Goal: Navigation & Orientation: Find specific page/section

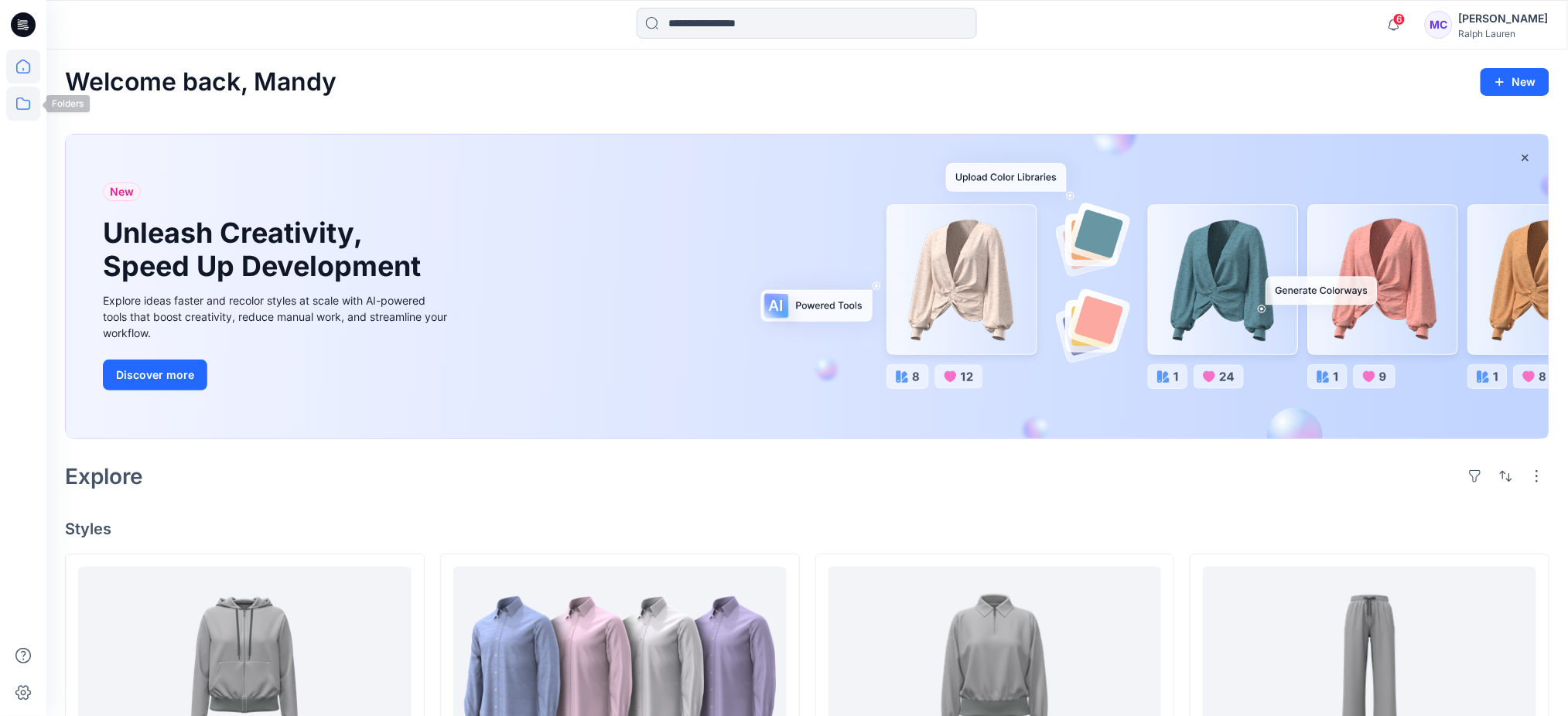
click at [6, 102] on icon at bounding box center [23, 103] width 34 height 34
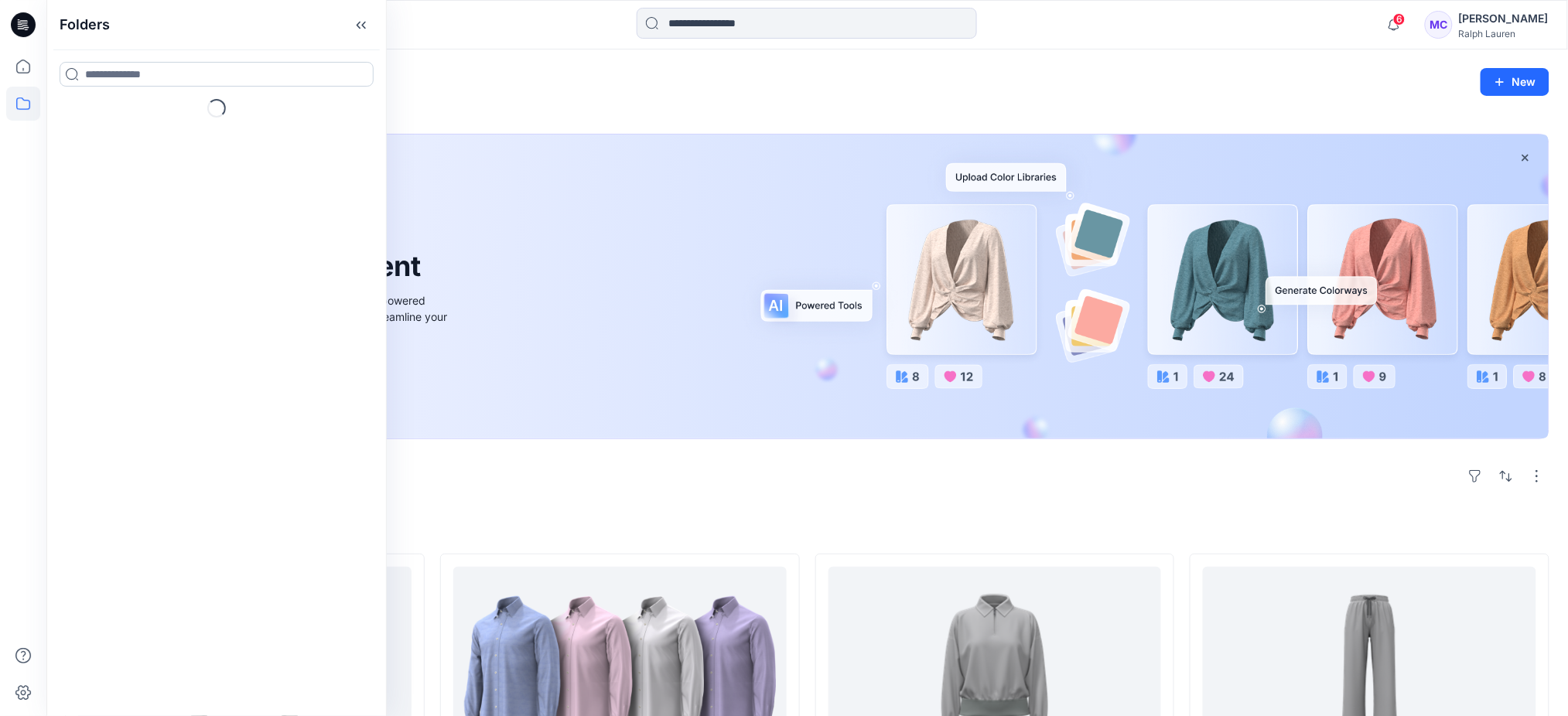
click at [192, 79] on input at bounding box center [217, 74] width 314 height 25
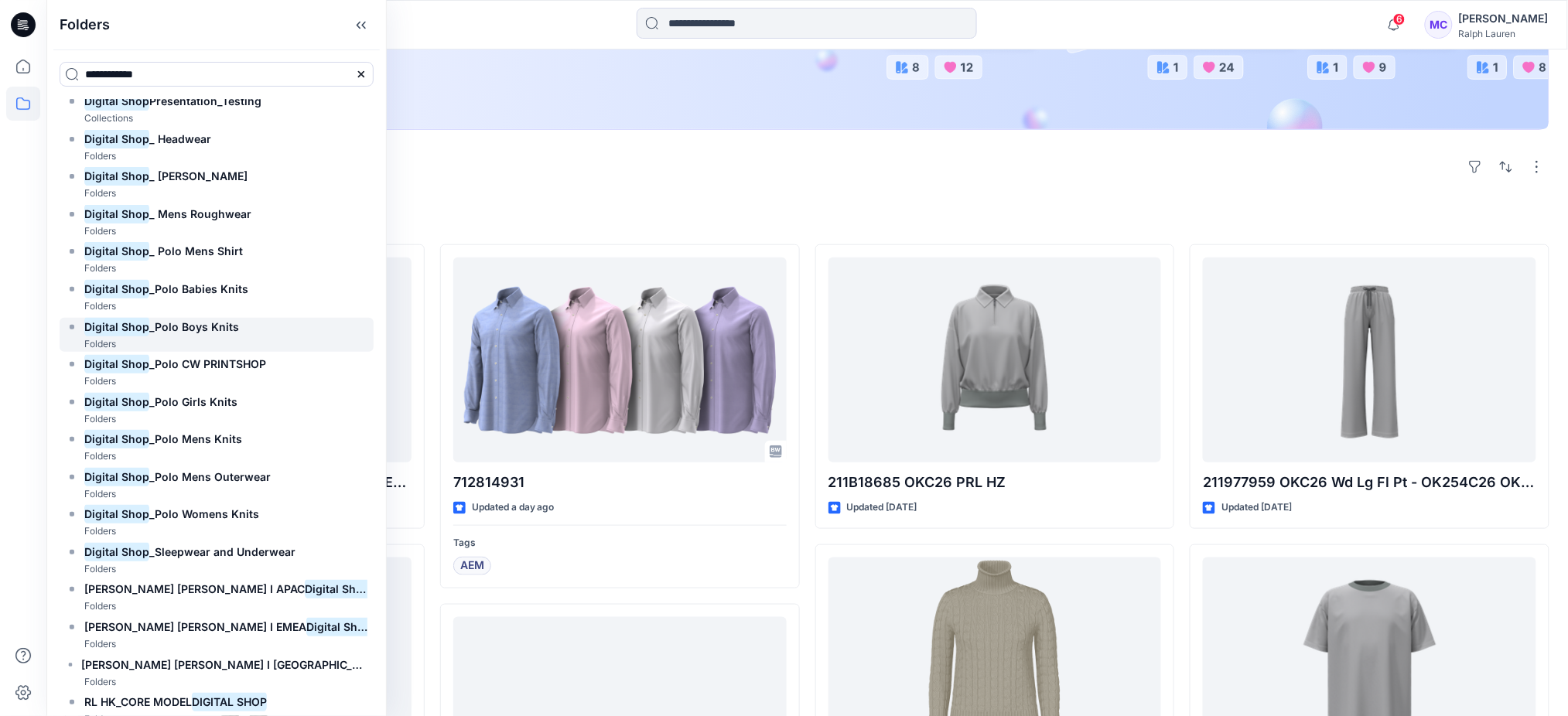
scroll to position [130, 0]
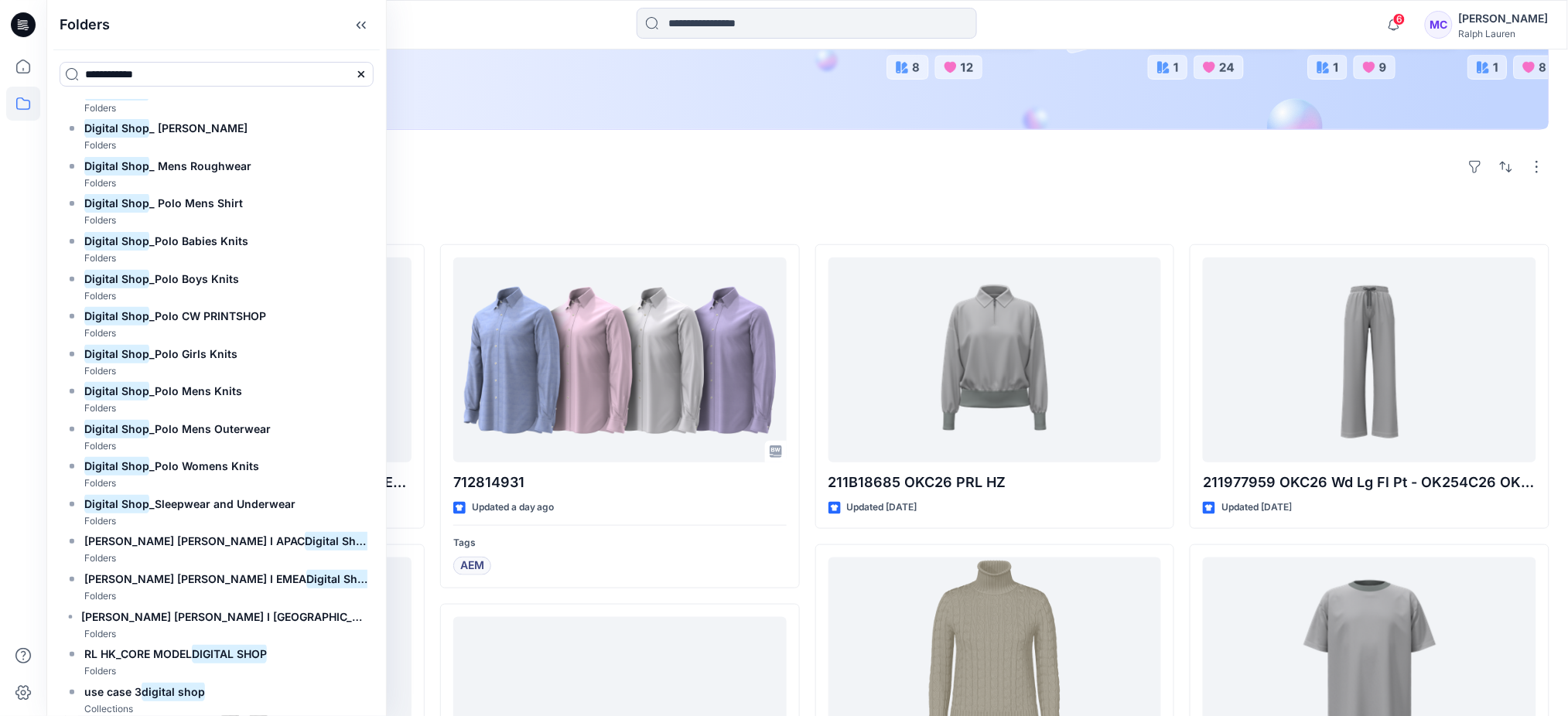
drag, startPoint x: 184, startPoint y: 69, endPoint x: 50, endPoint y: 47, distance: 135.8
click at [66, 66] on input "**********" at bounding box center [217, 74] width 314 height 25
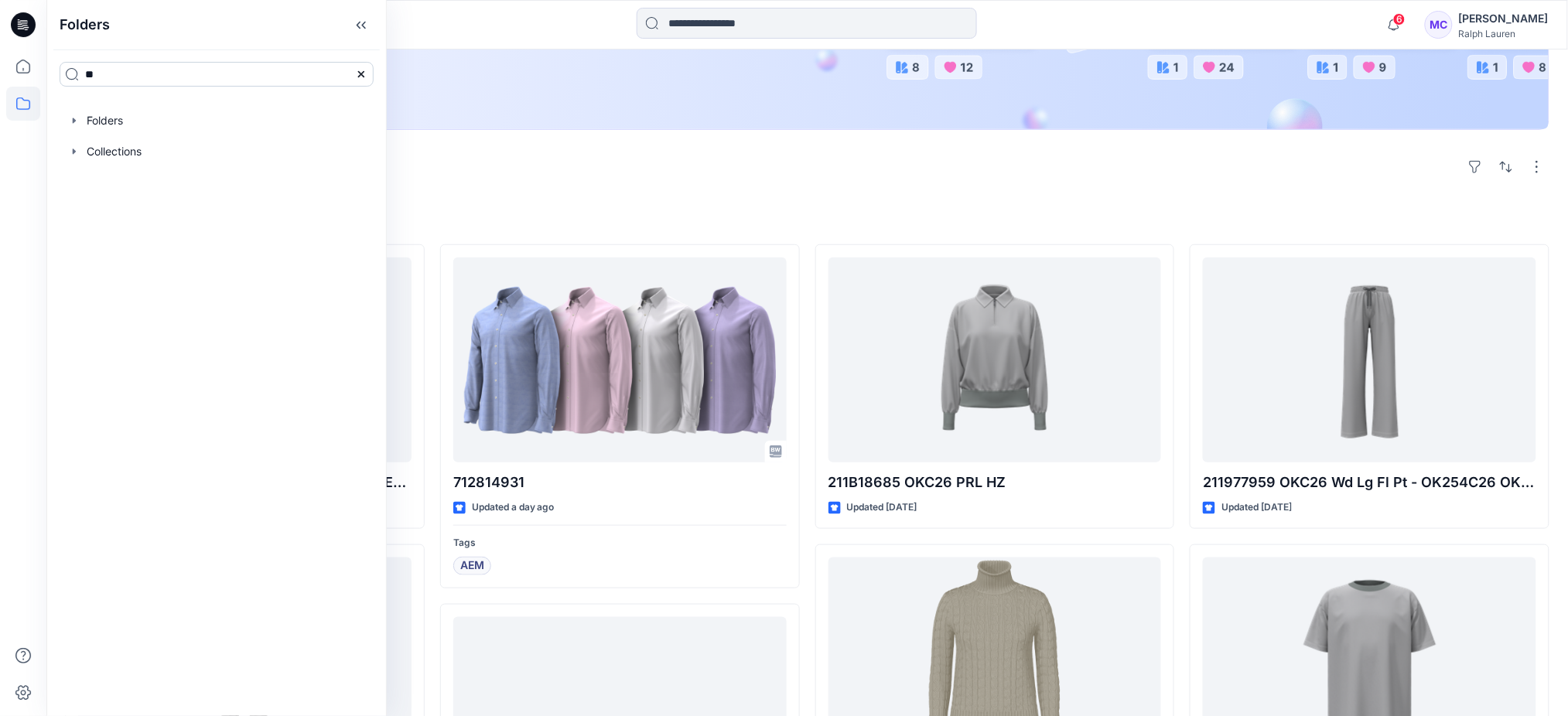
type input "*********"
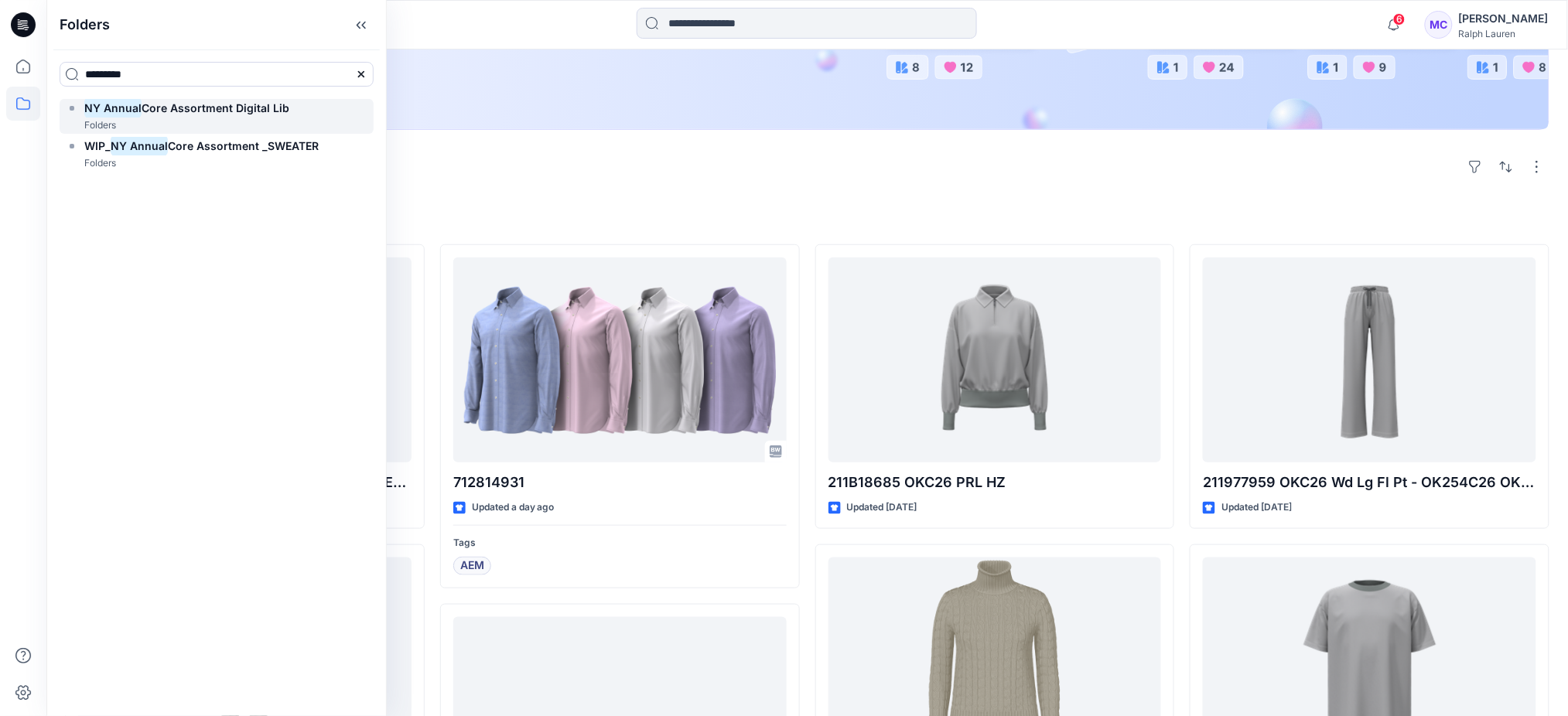
click at [179, 104] on span "Core Assortment Digital Lib" at bounding box center [215, 108] width 148 height 13
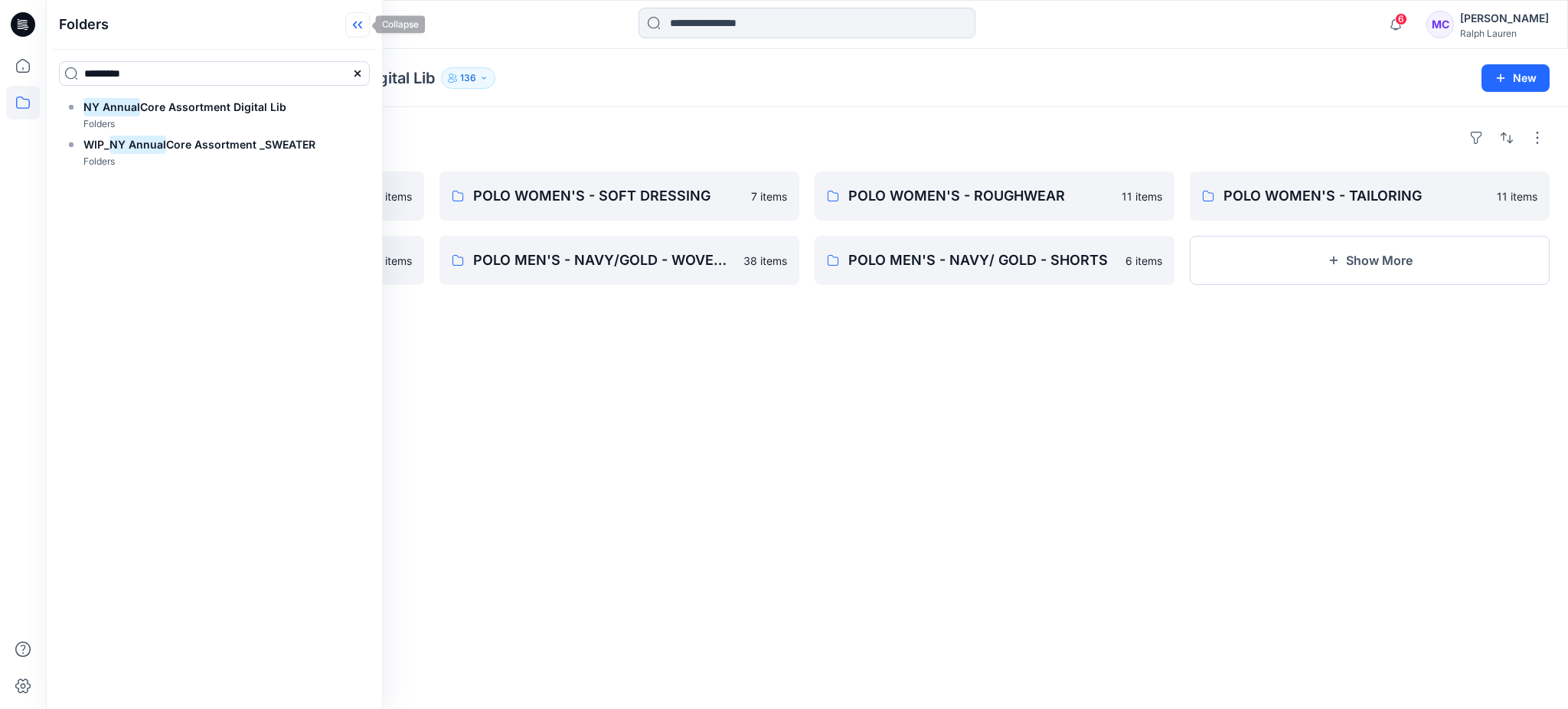
click at [366, 34] on icon at bounding box center [357, 25] width 25 height 26
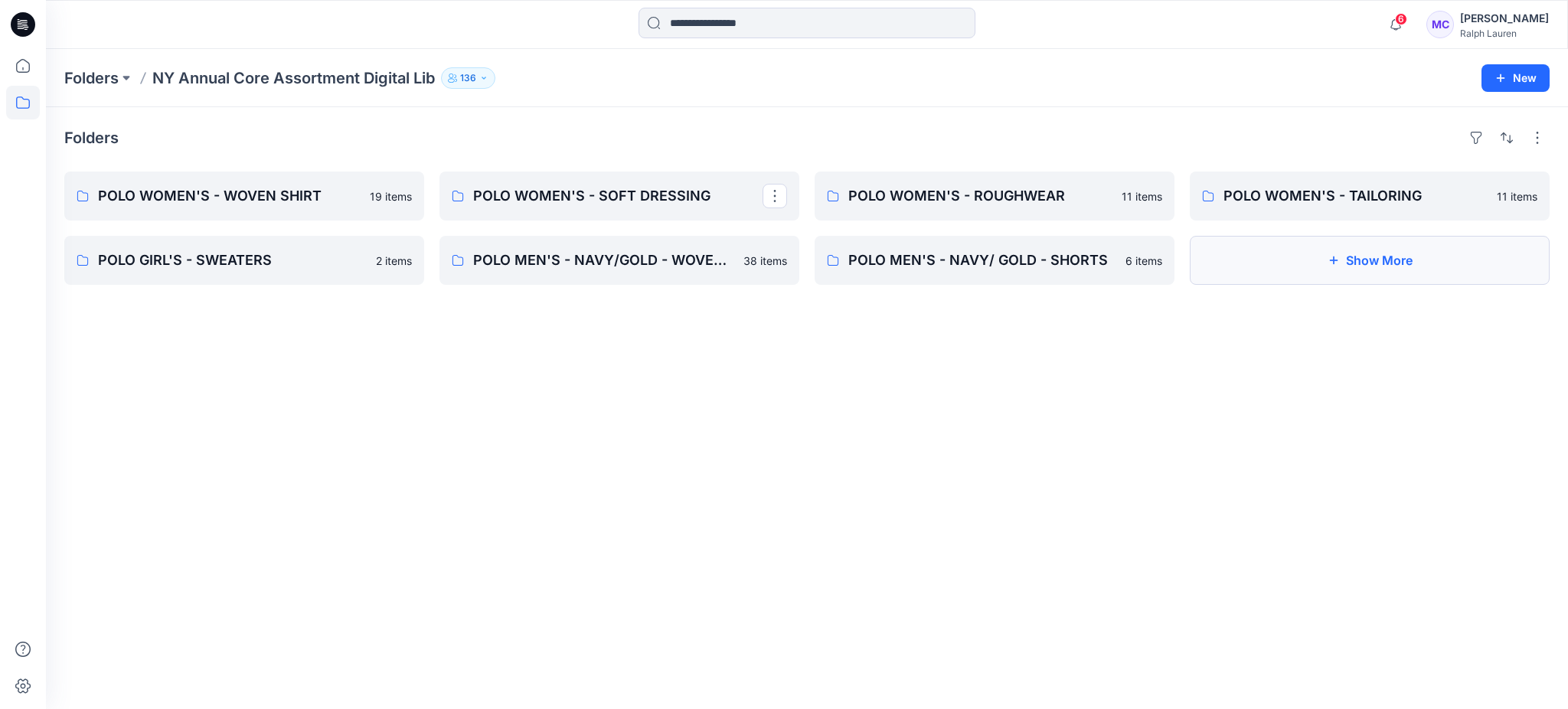
click at [1338, 267] on button "Show More" at bounding box center [1370, 260] width 360 height 49
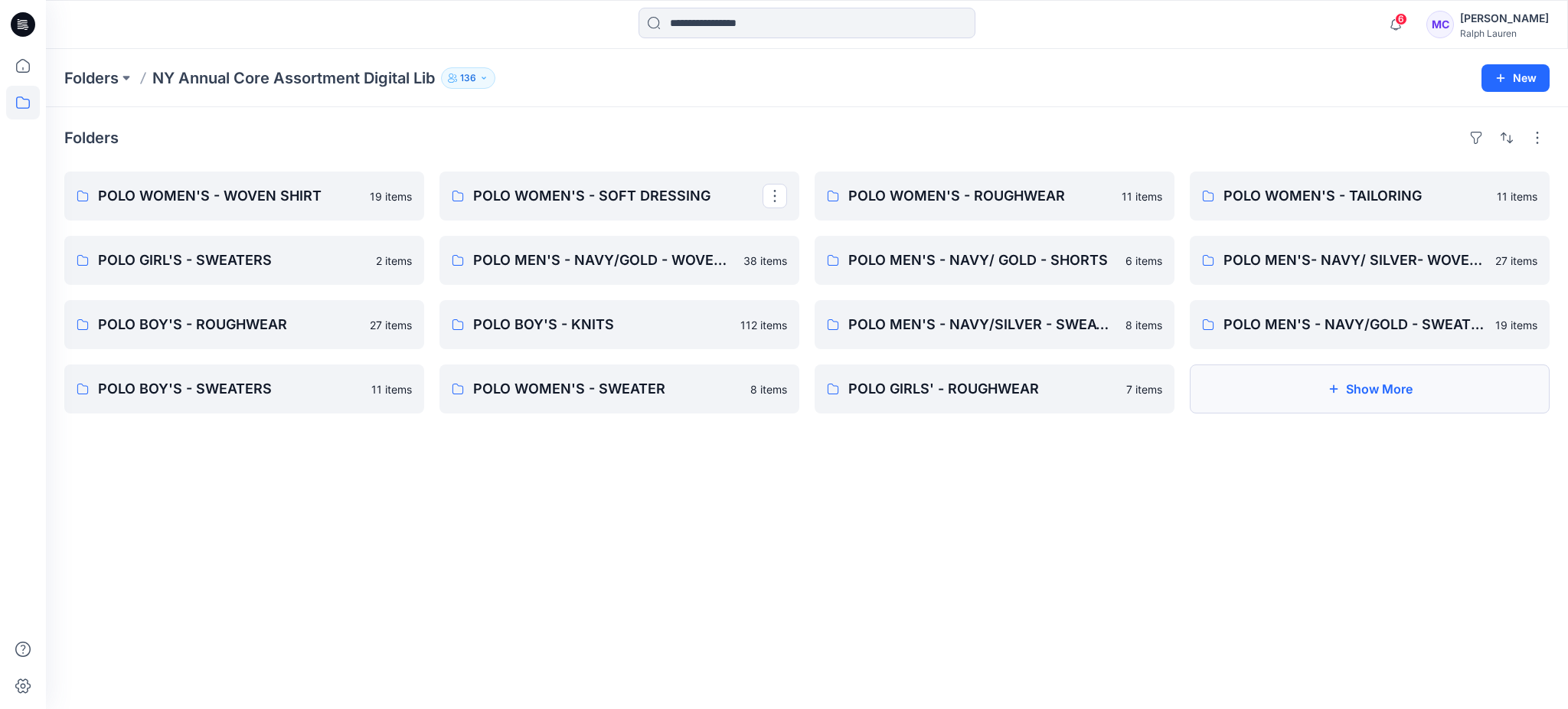
click at [1409, 397] on button "Show More" at bounding box center [1370, 389] width 360 height 49
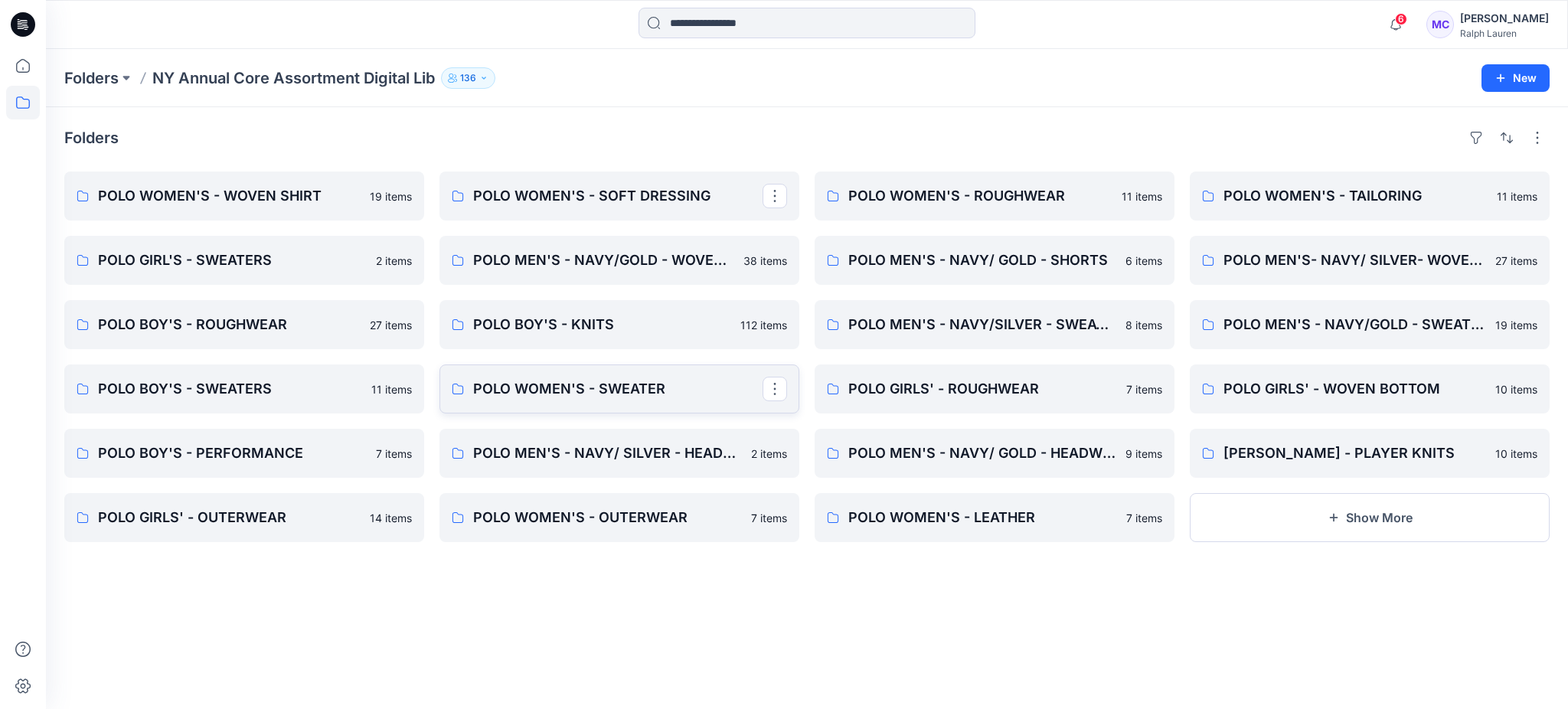
click at [648, 397] on p "POLO WOMEN'S - SWEATER" at bounding box center [618, 388] width 290 height 21
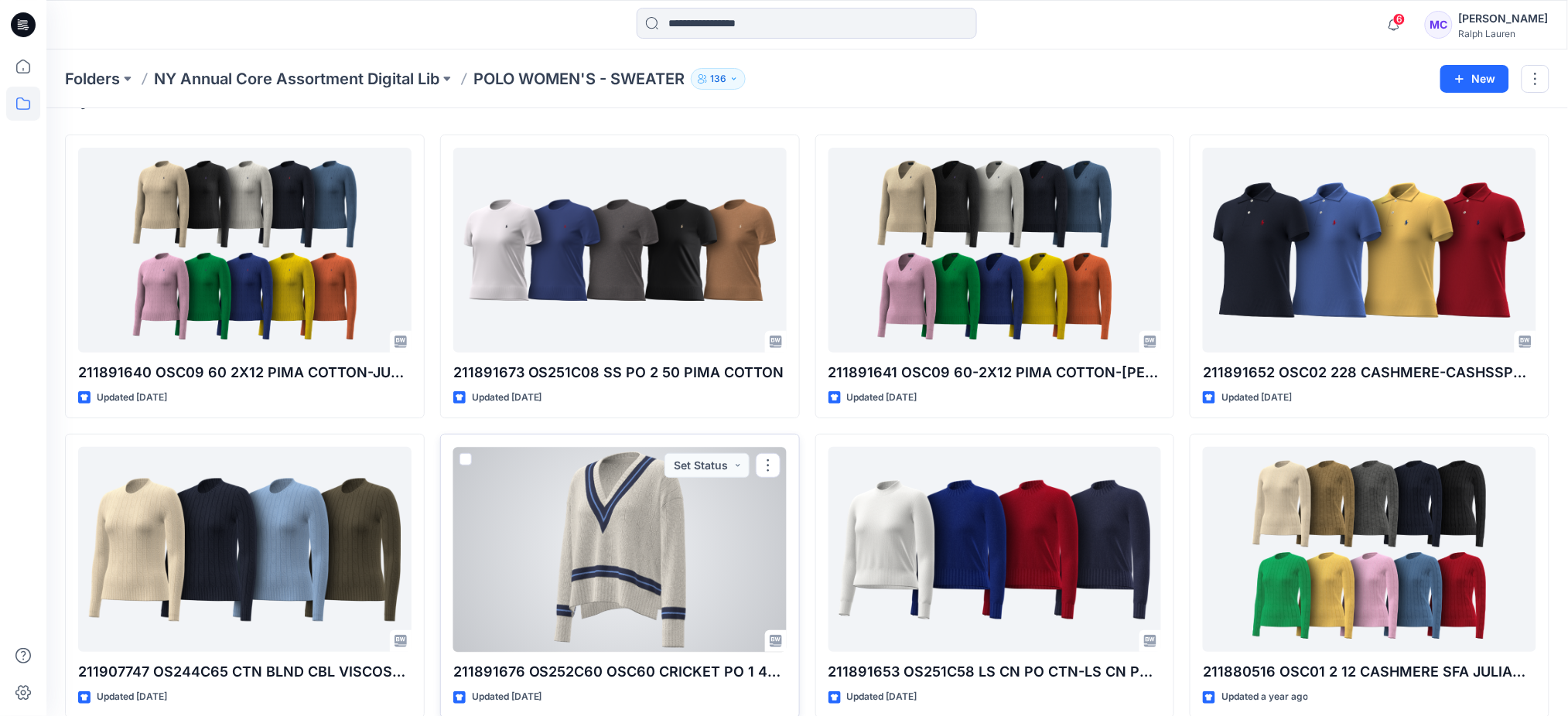
scroll to position [59, 0]
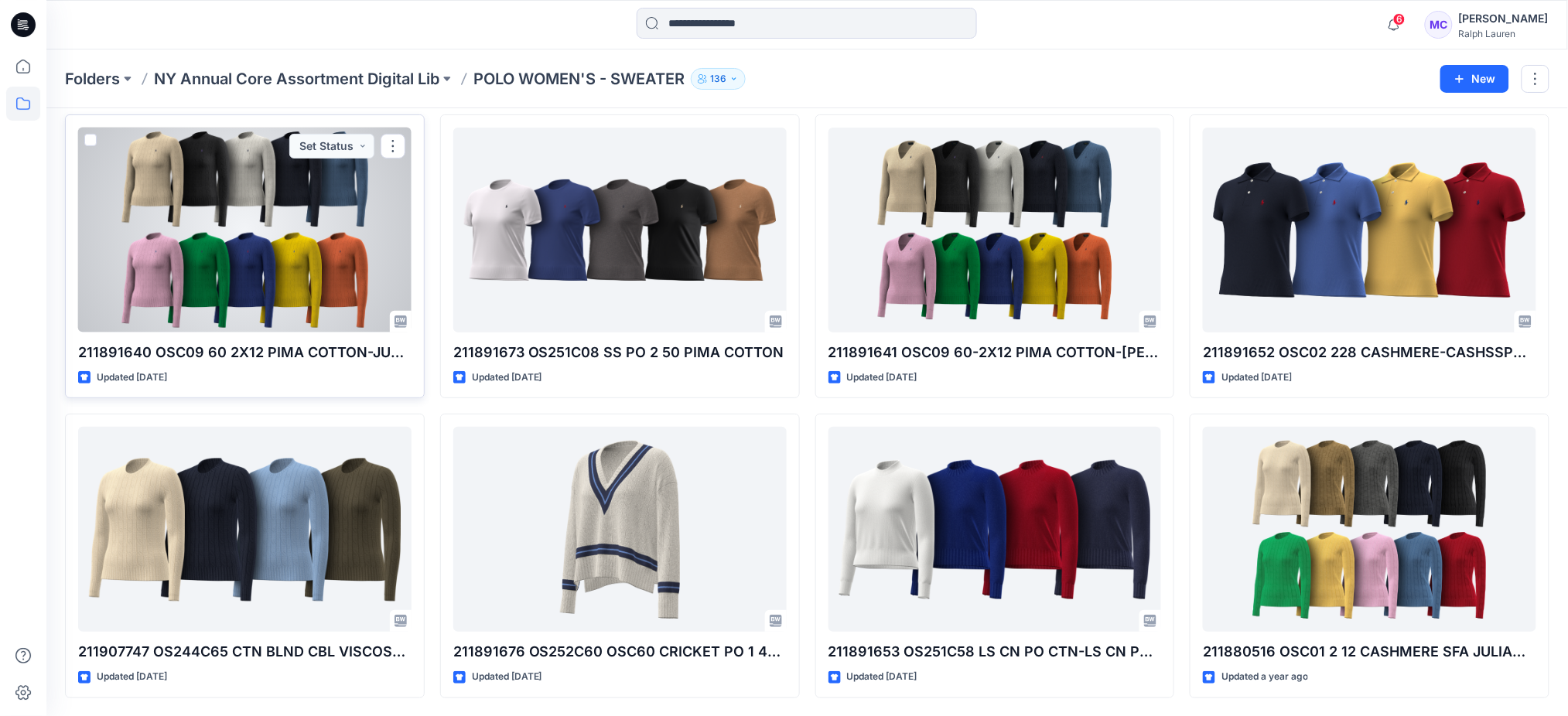
click at [218, 226] on div at bounding box center [245, 230] width 333 height 205
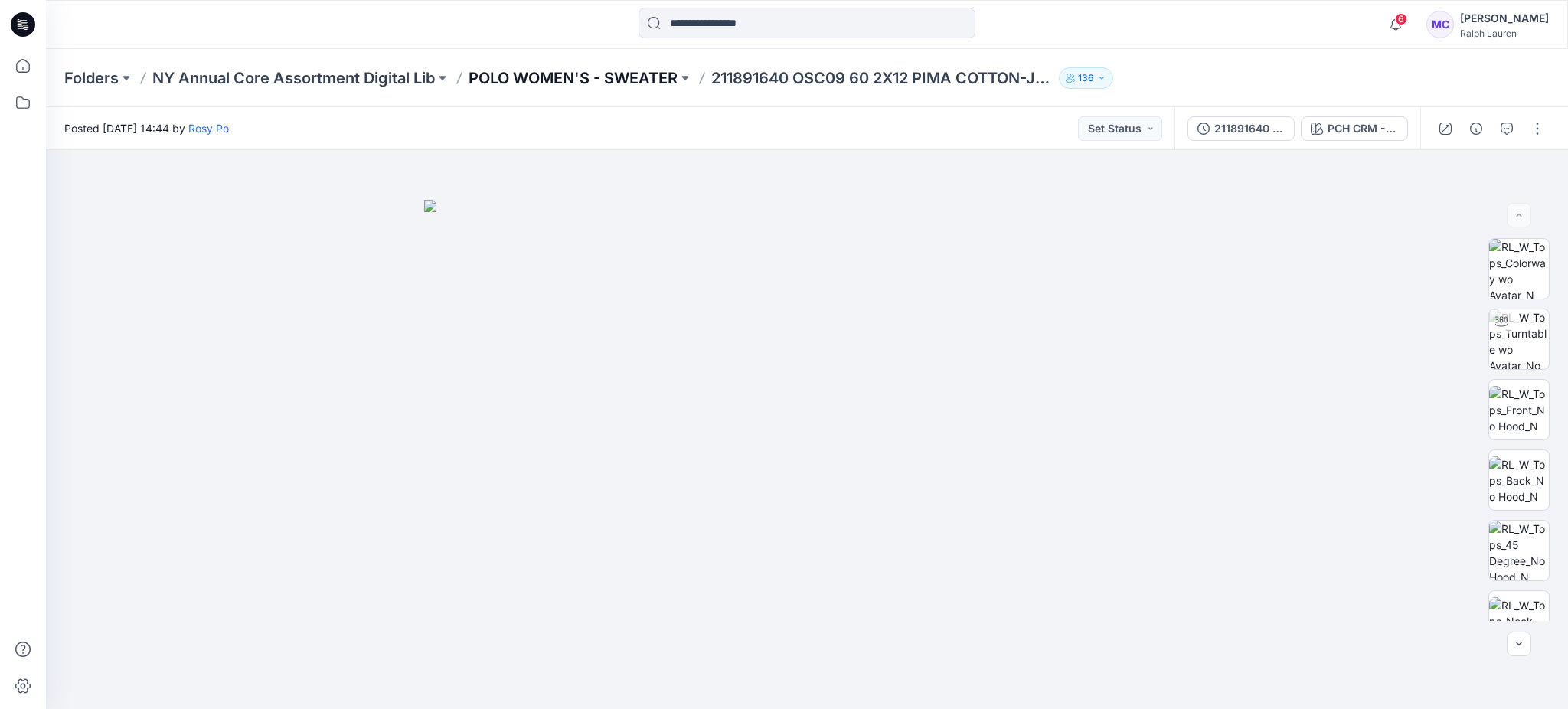
click at [561, 75] on p "POLO WOMEN'S - SWEATER" at bounding box center [573, 78] width 209 height 21
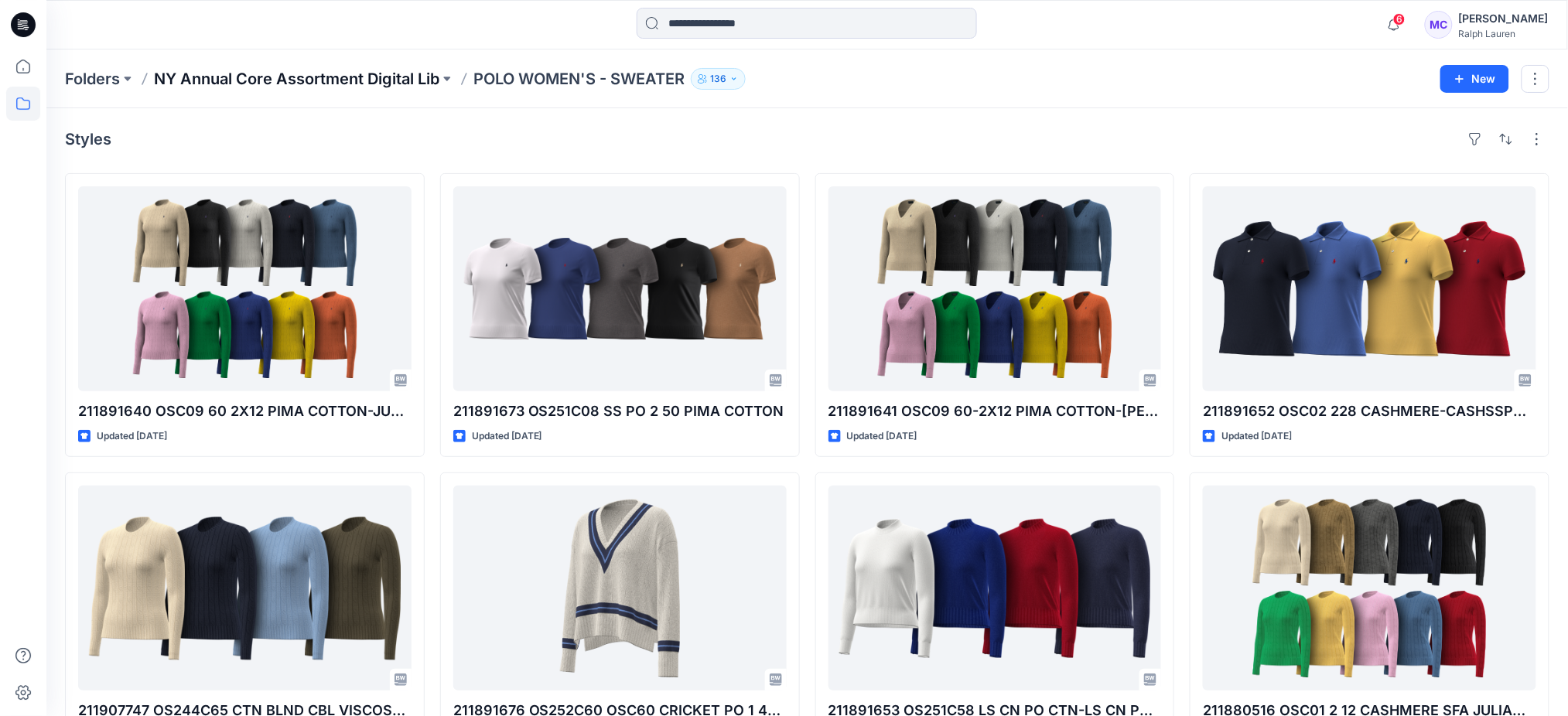
click at [335, 73] on p "NY Annual Core Assortment Digital Lib" at bounding box center [296, 78] width 285 height 21
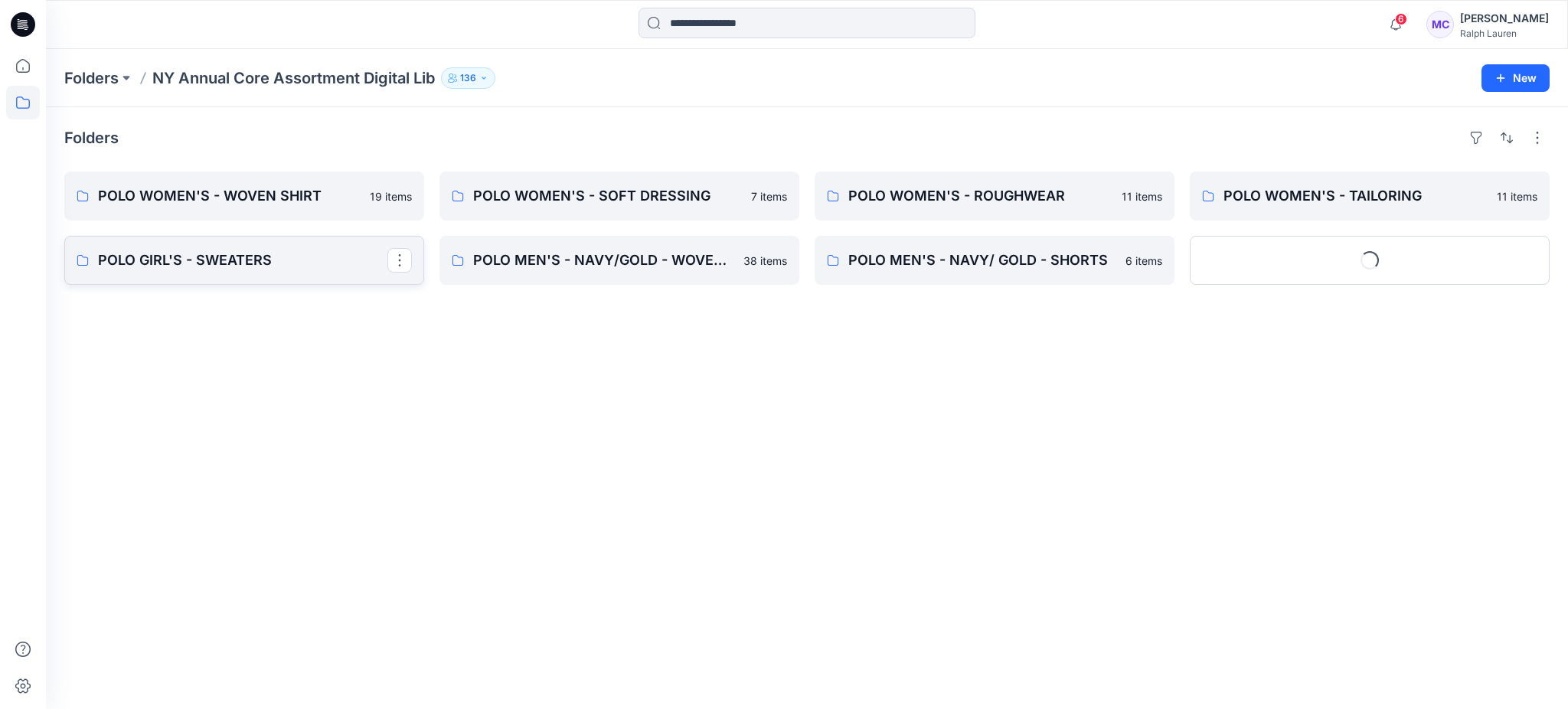
click at [280, 253] on p "POLO GIRL'S - SWEATERS" at bounding box center [242, 259] width 290 height 21
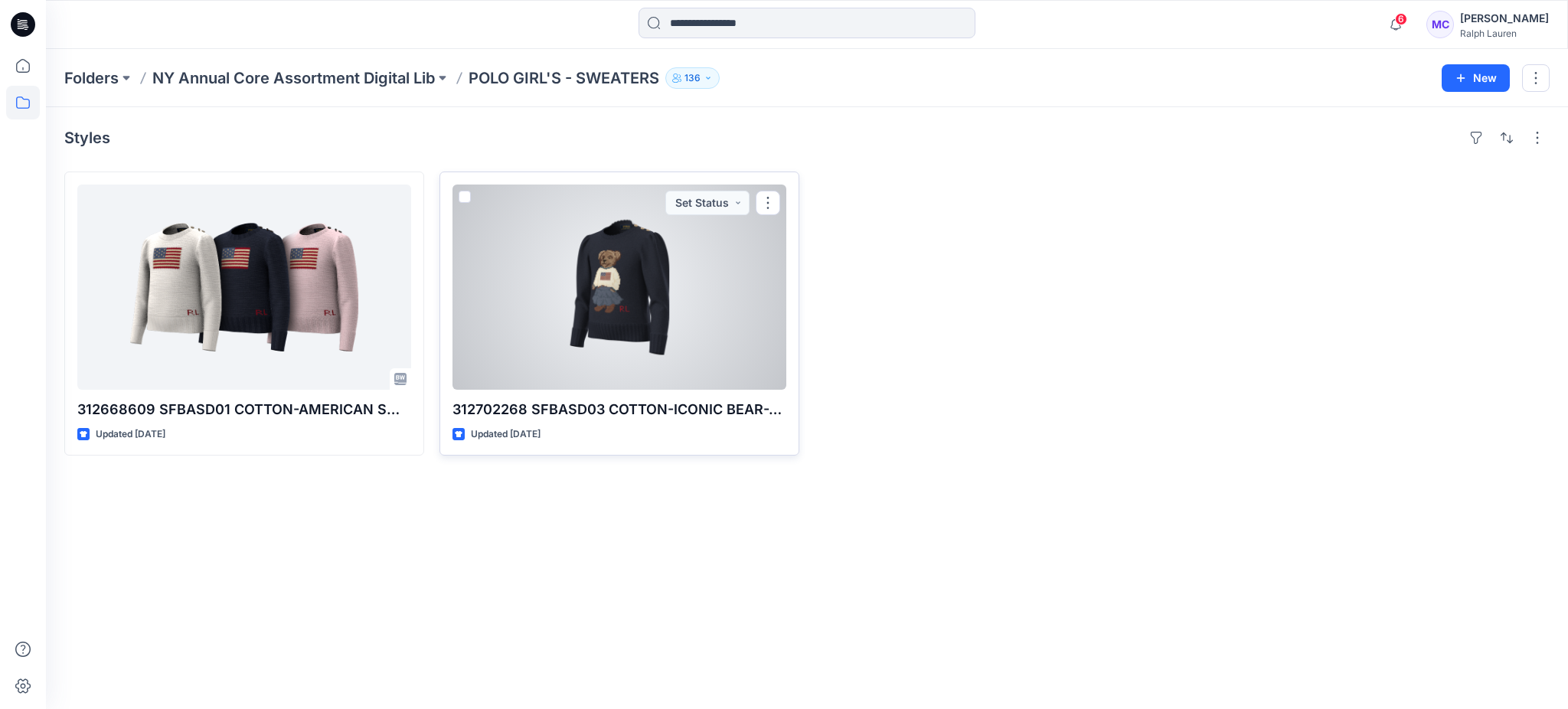
click at [605, 328] on div at bounding box center [619, 287] width 334 height 206
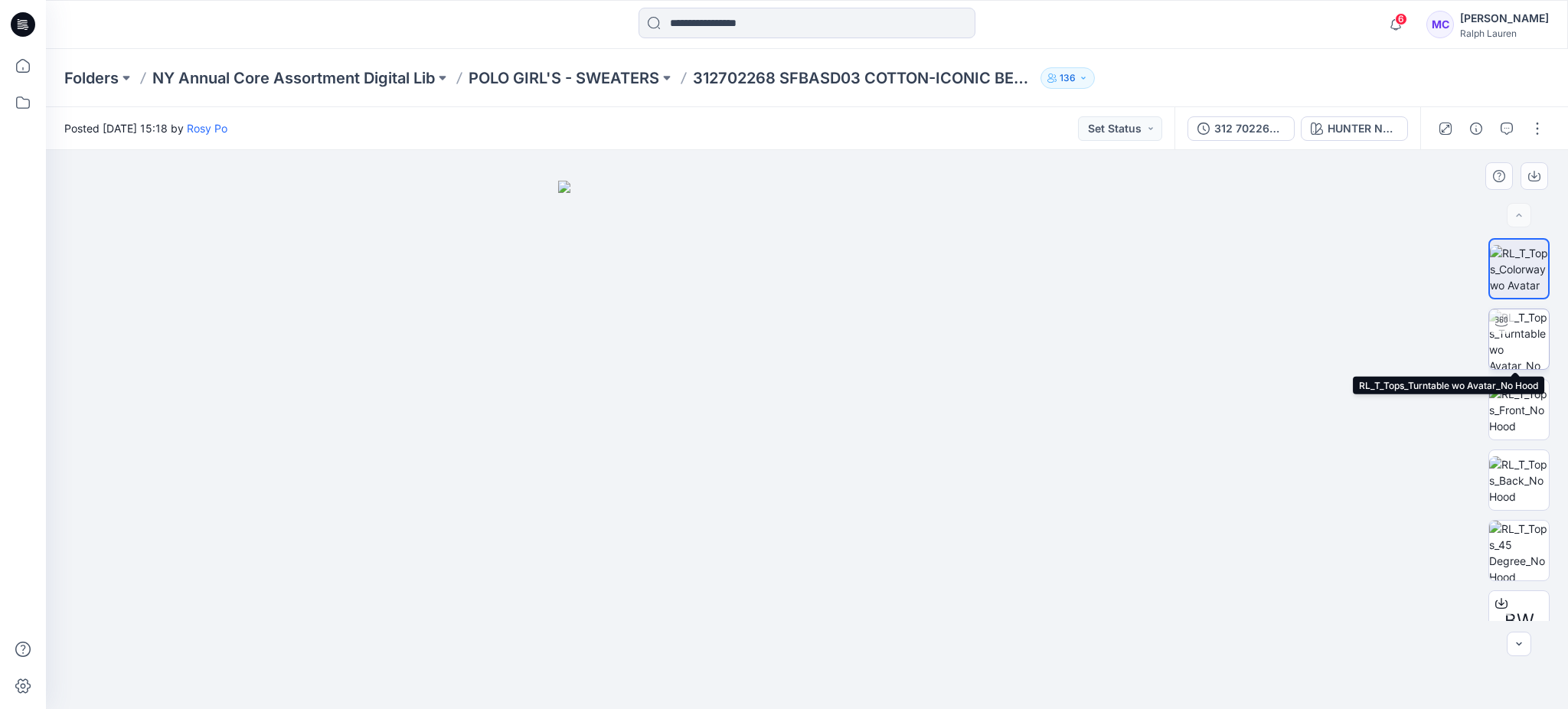
click at [1522, 340] on img at bounding box center [1519, 339] width 59 height 59
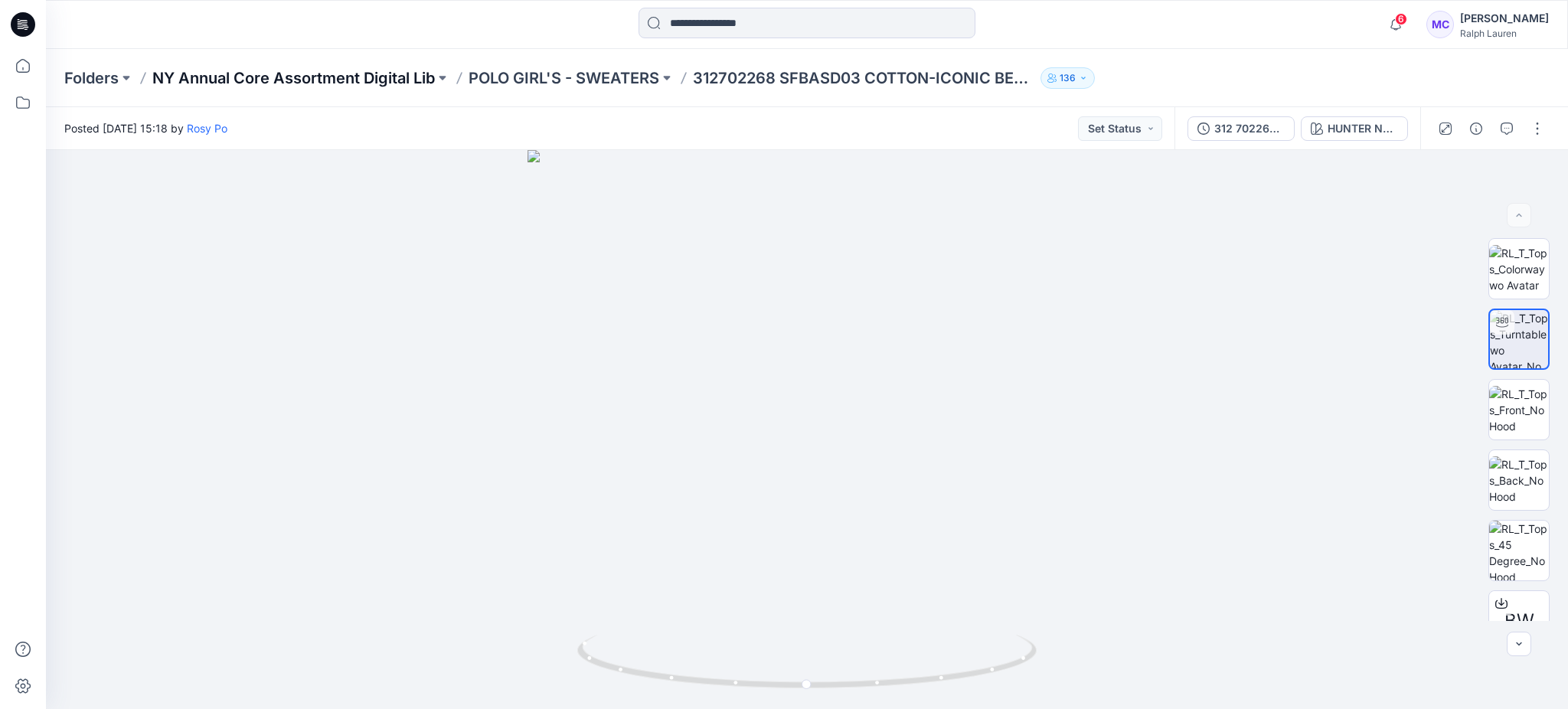
click at [390, 82] on p "NY Annual Core Assortment Digital Lib" at bounding box center [293, 78] width 282 height 21
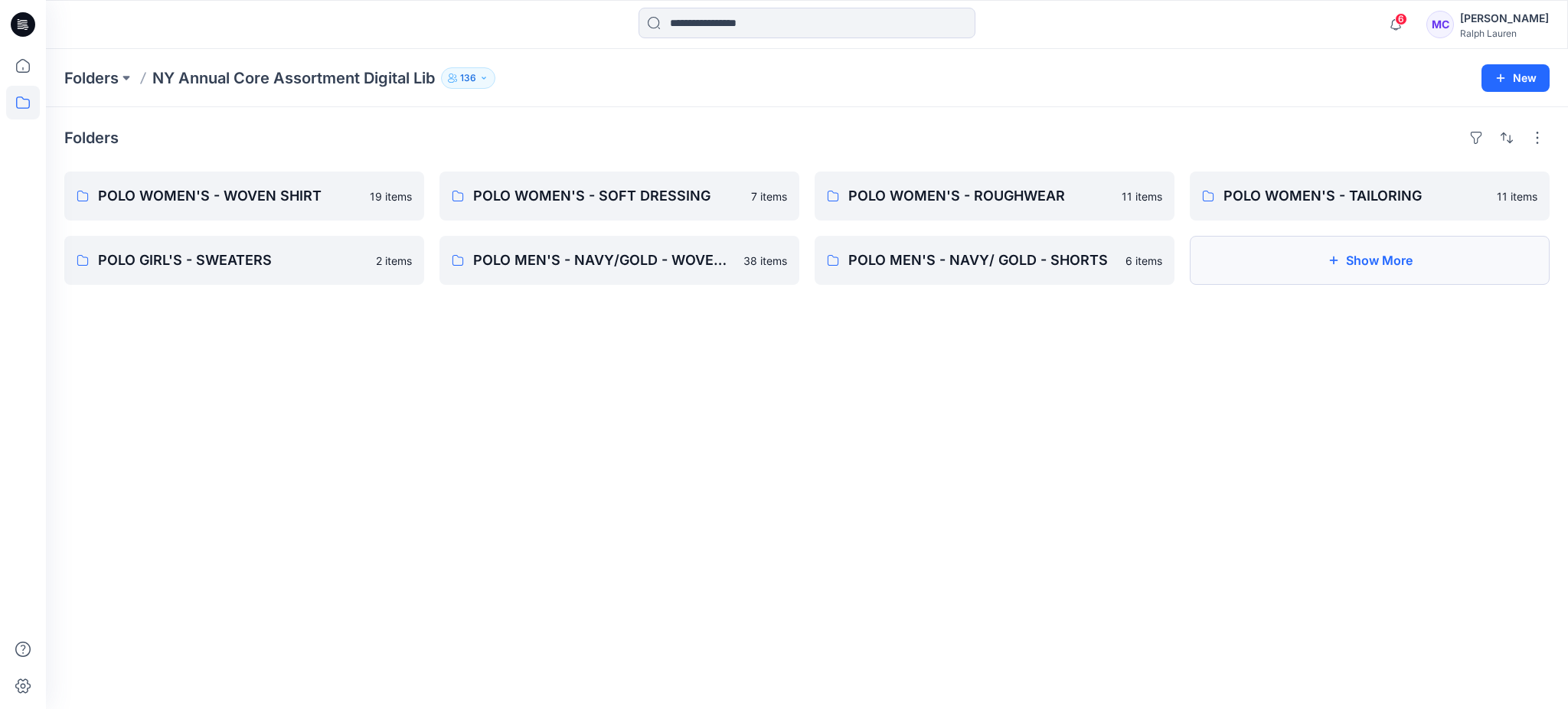
click at [1350, 257] on button "Show More" at bounding box center [1370, 260] width 360 height 49
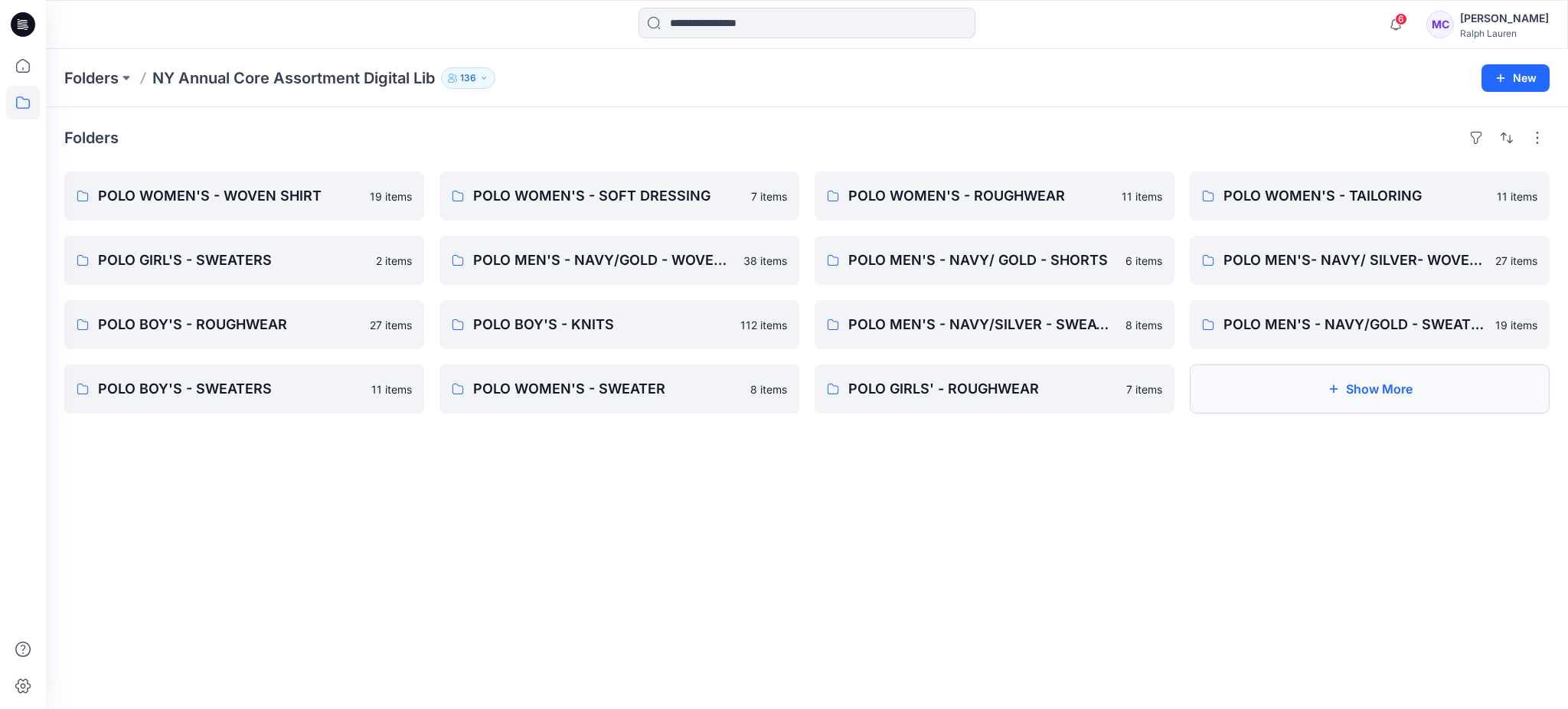
click at [1379, 387] on button "Show More" at bounding box center [1370, 389] width 360 height 49
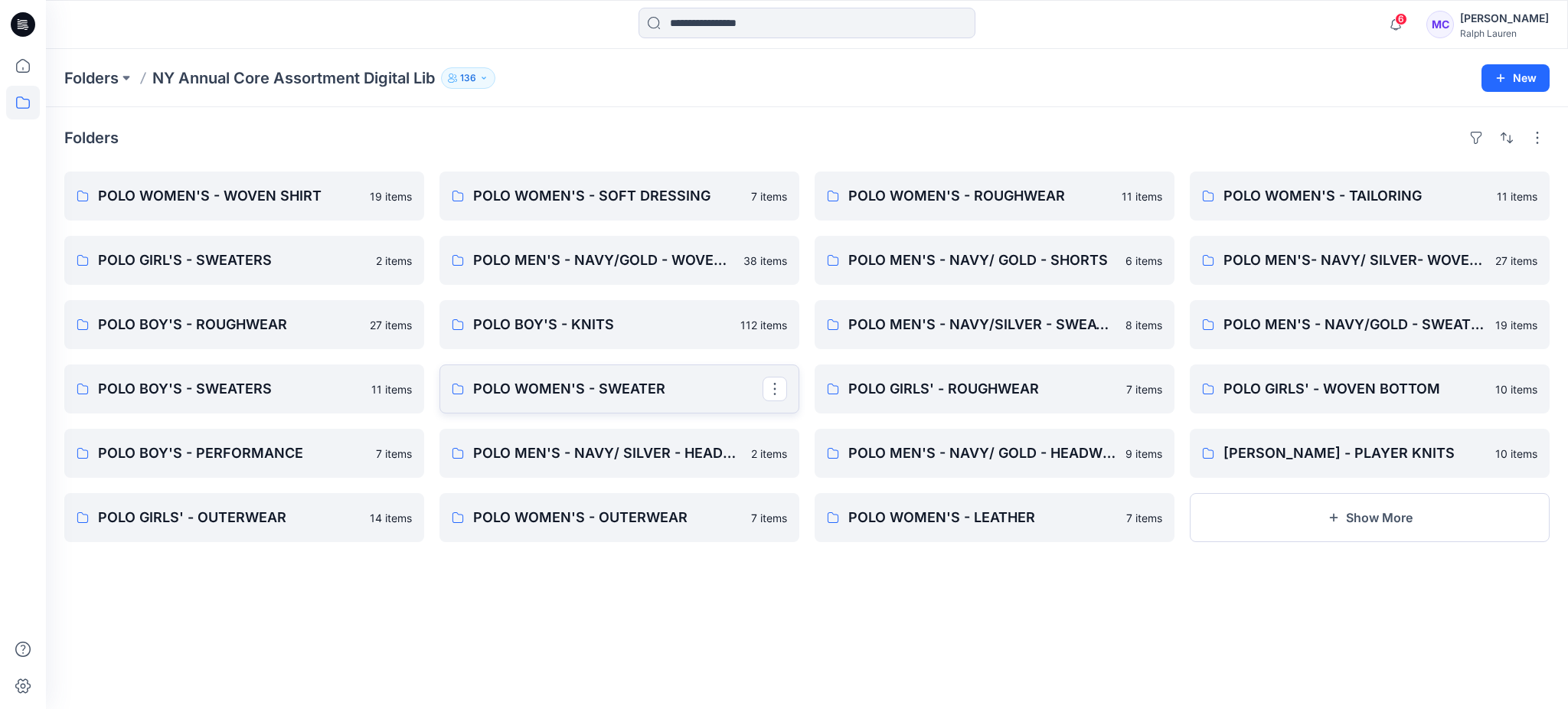
click at [641, 376] on link "POLO WOMEN'S - SWEATER" at bounding box center [620, 389] width 360 height 49
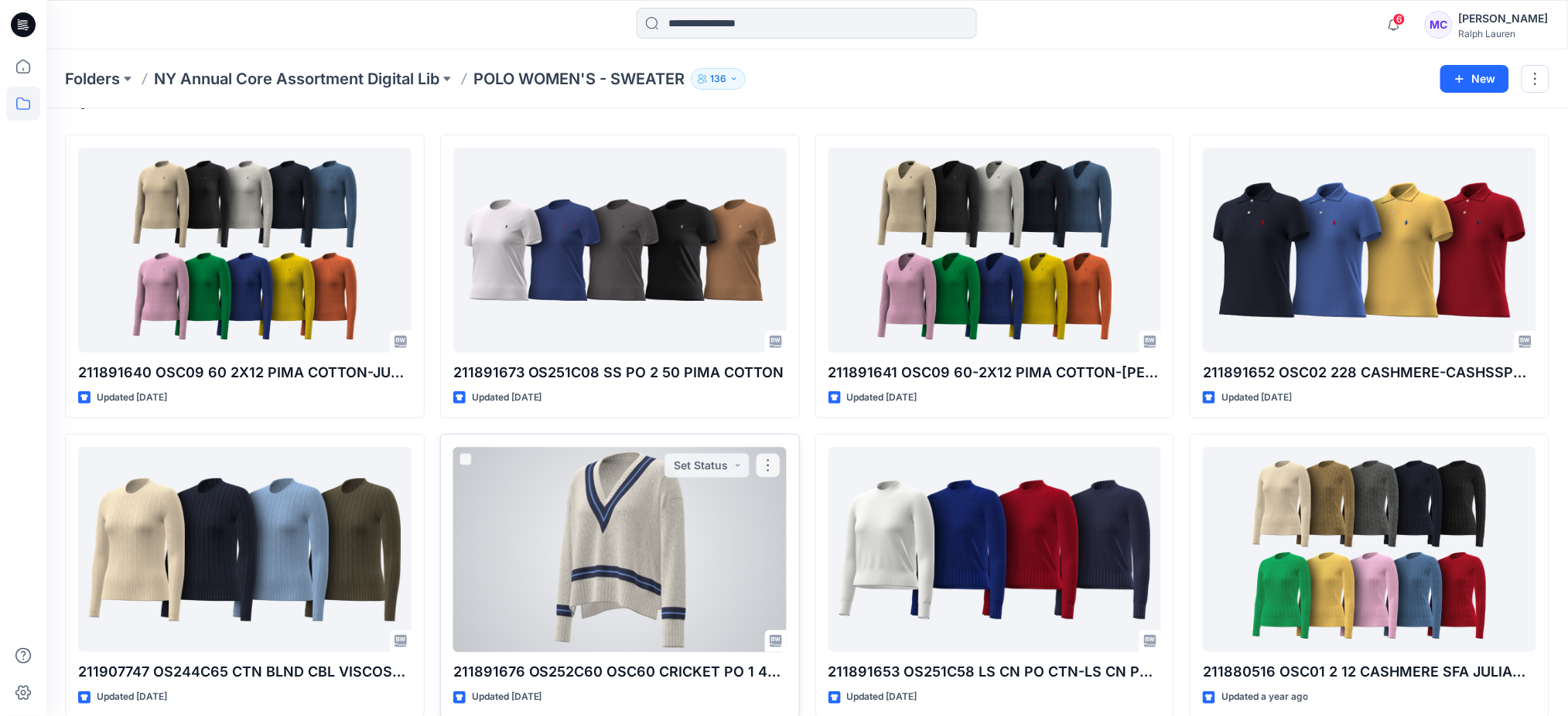
scroll to position [59, 0]
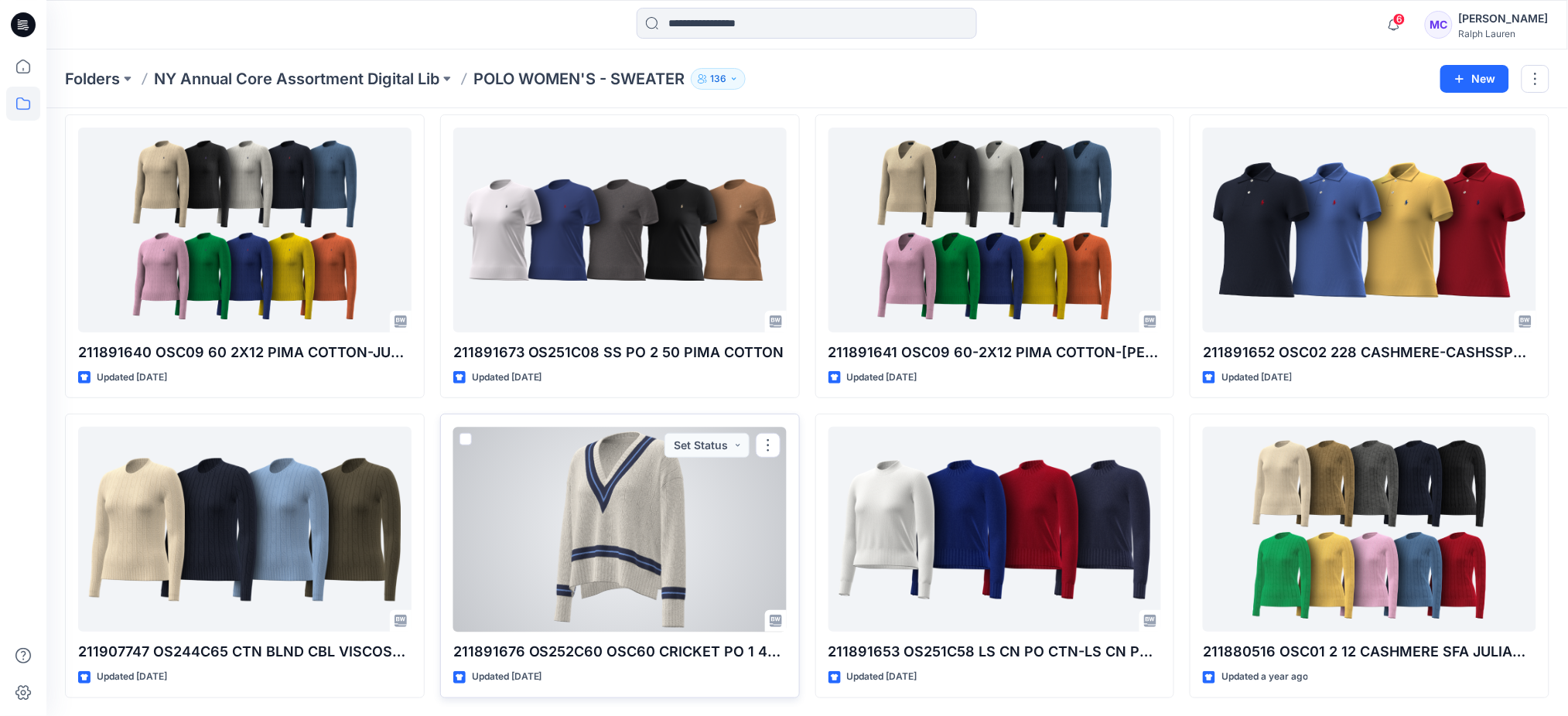
click at [618, 554] on div at bounding box center [619, 530] width 333 height 205
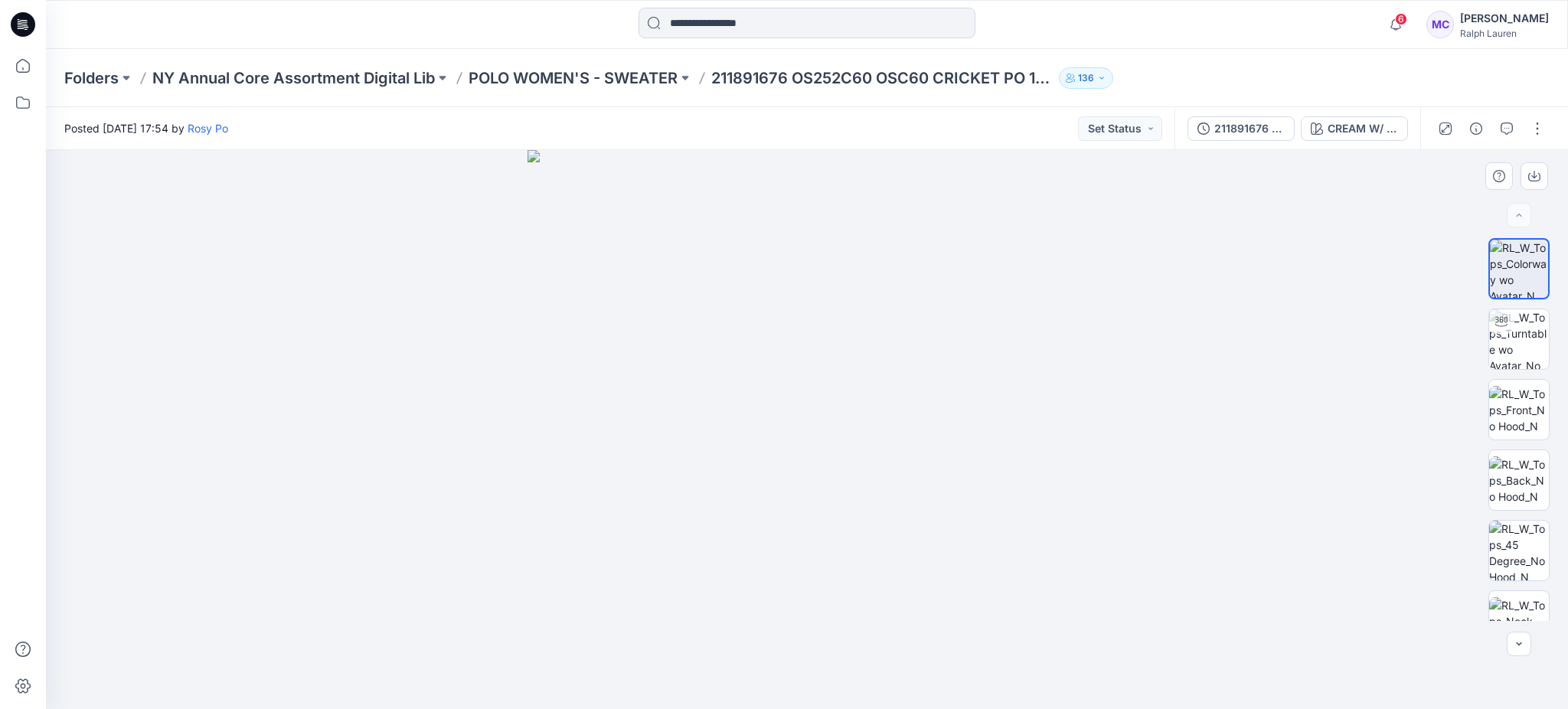
drag, startPoint x: 1515, startPoint y: 334, endPoint x: 1397, endPoint y: 332, distance: 118.0
click at [1397, 332] on div "BW CREAM W/ NAVY STRIPE - 001 Loading... Material Properties Loading..." at bounding box center [807, 429] width 1522 height 559
click at [664, 77] on p "POLO WOMEN'S - SWEATER" at bounding box center [573, 78] width 209 height 21
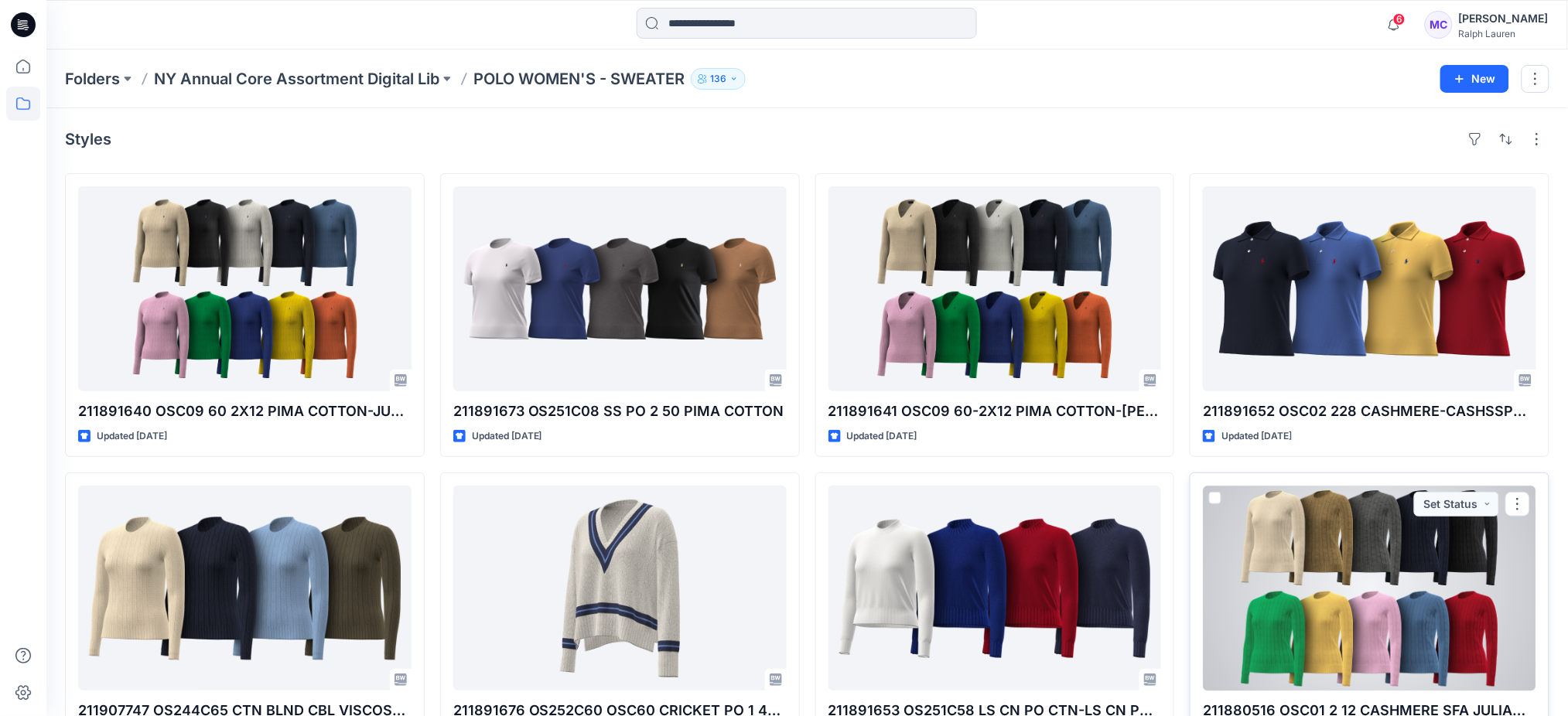
click at [1387, 601] on div at bounding box center [1369, 588] width 333 height 205
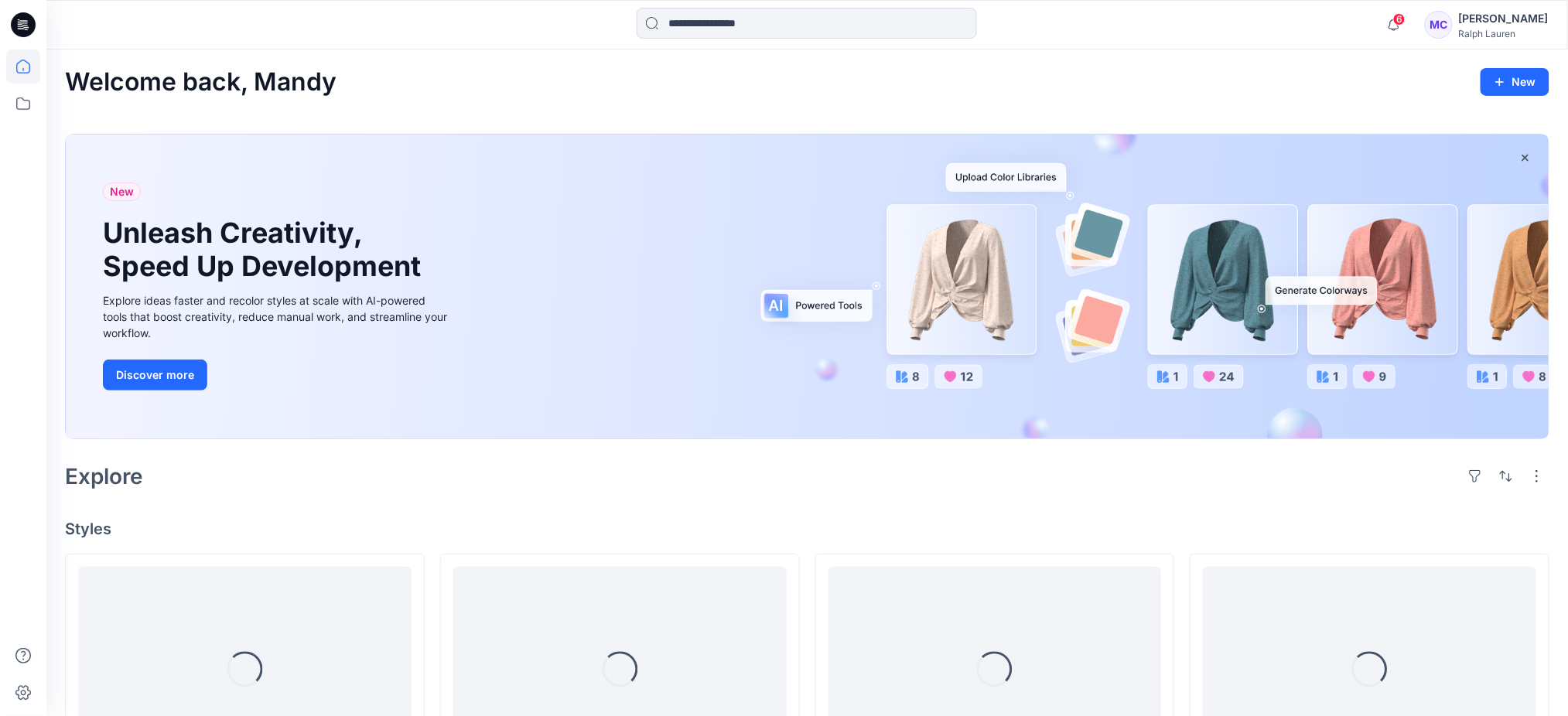
click at [1453, 31] on div "MC" at bounding box center [1439, 25] width 28 height 28
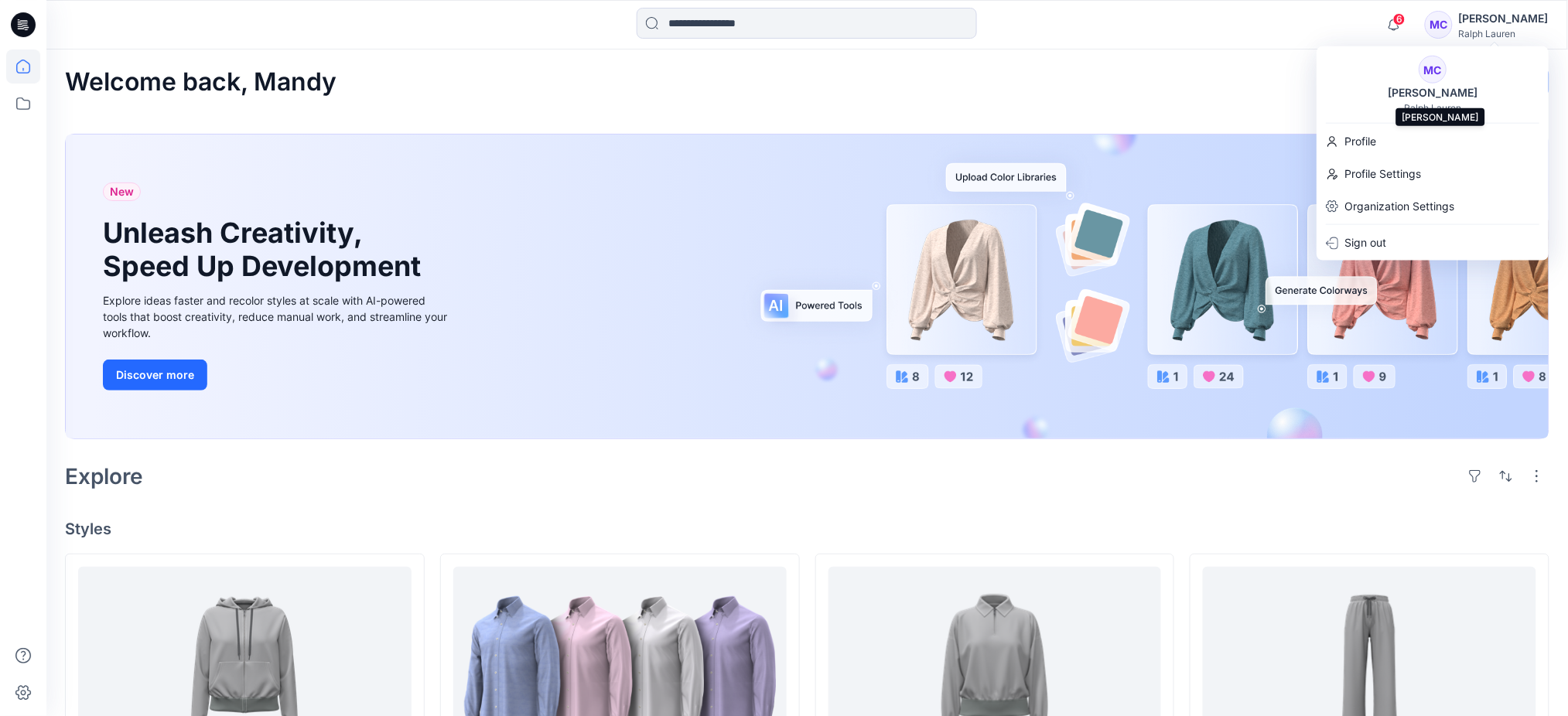
click at [1431, 84] on div "[PERSON_NAME]" at bounding box center [1431, 93] width 108 height 18
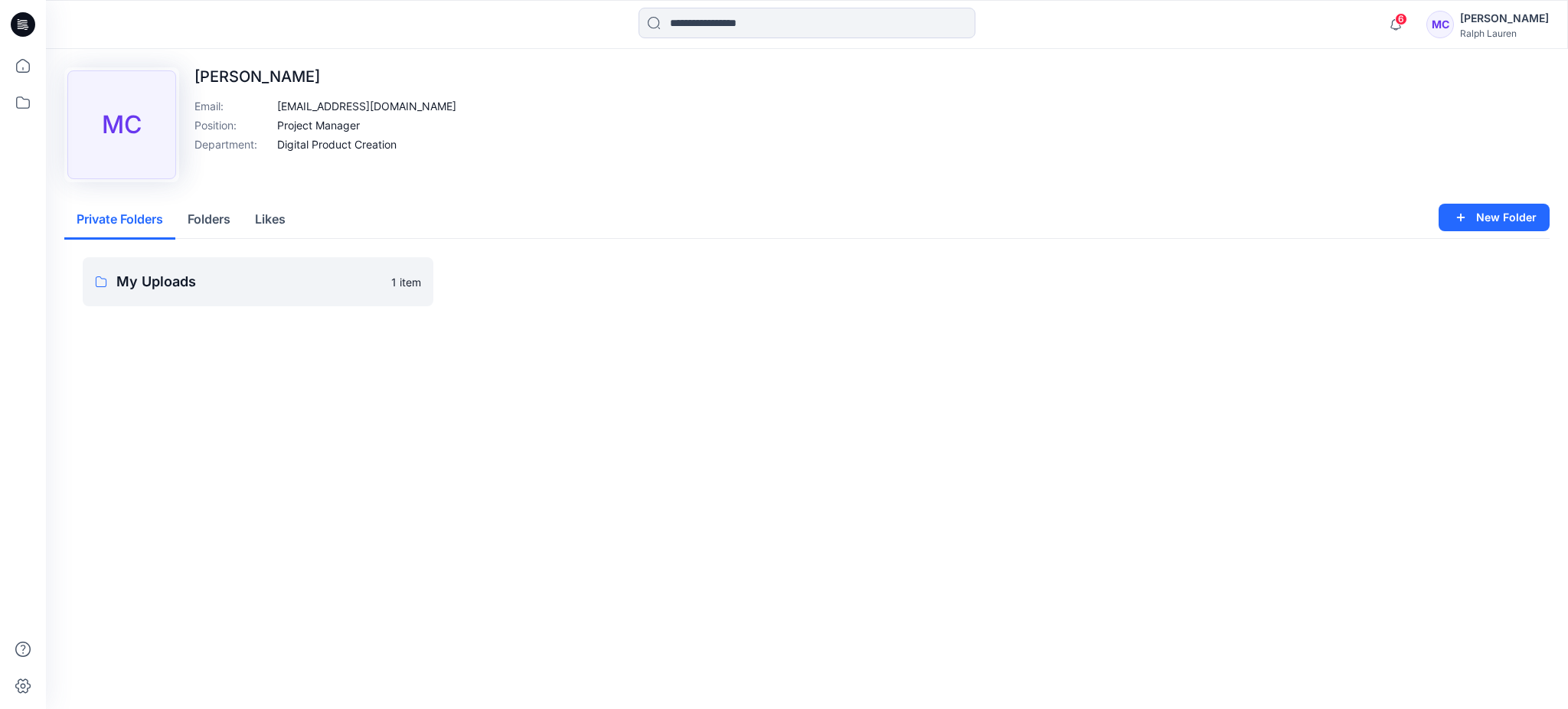
click at [182, 201] on button "Folders" at bounding box center [209, 220] width 68 height 39
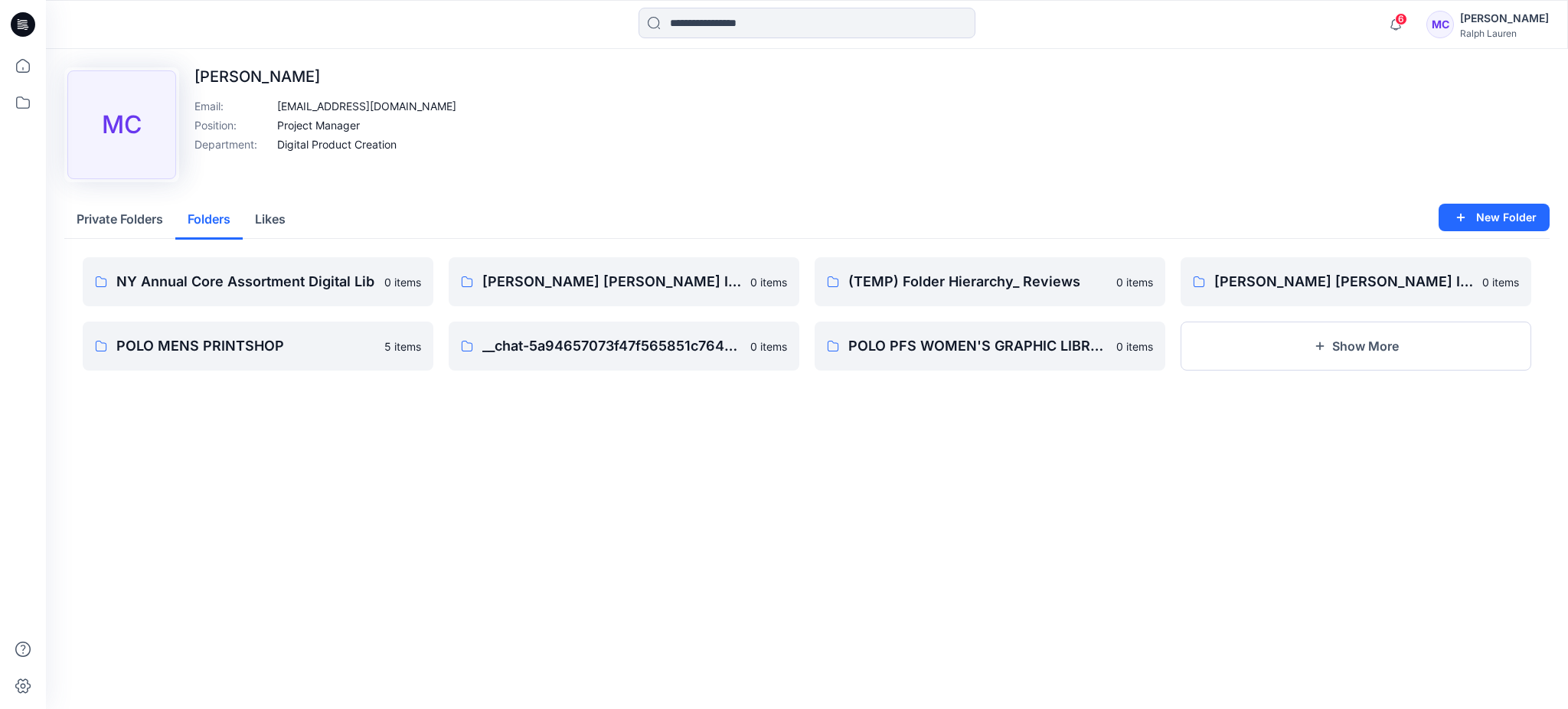
click at [227, 217] on button "Folders" at bounding box center [209, 220] width 68 height 39
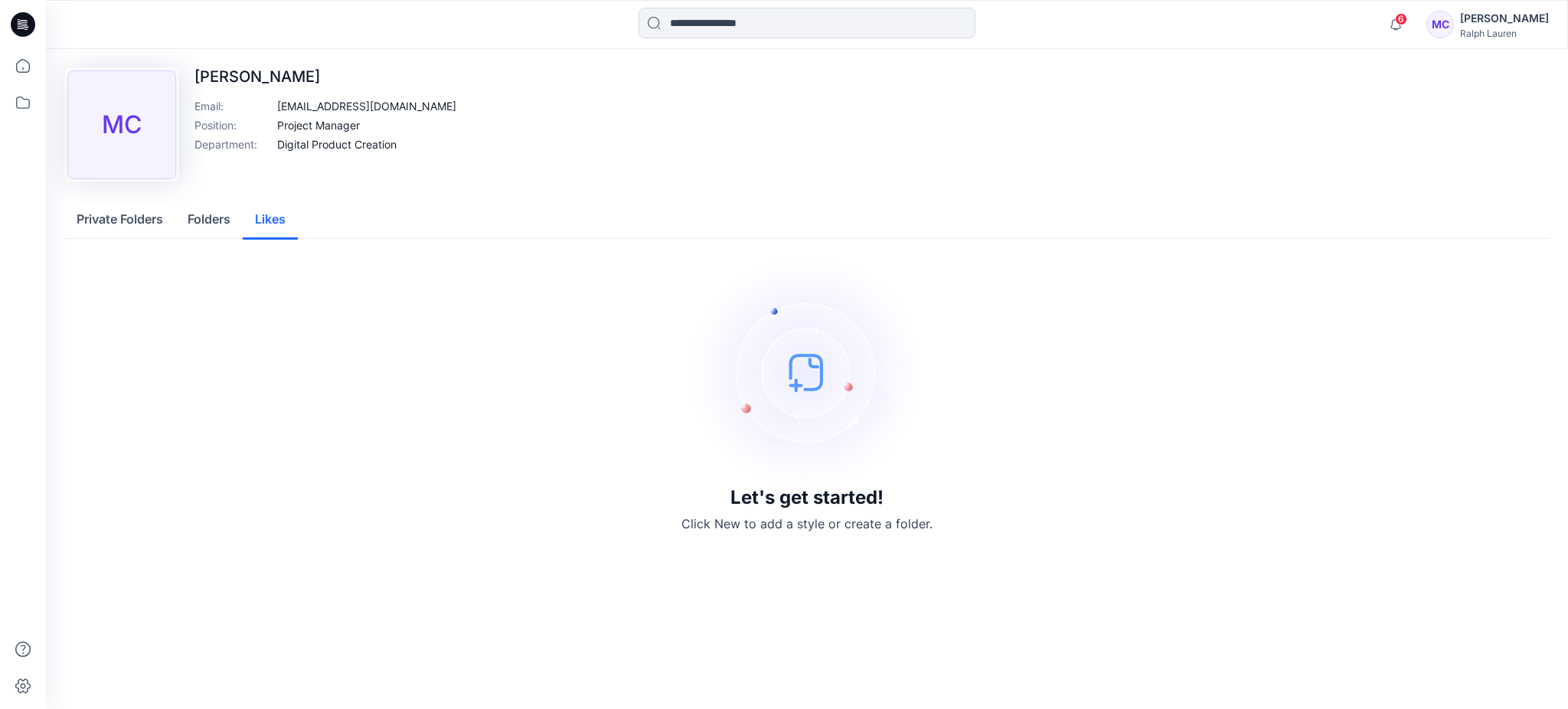
click at [267, 215] on button "Likes" at bounding box center [270, 220] width 55 height 39
click at [125, 220] on button "Private Folders" at bounding box center [120, 220] width 111 height 39
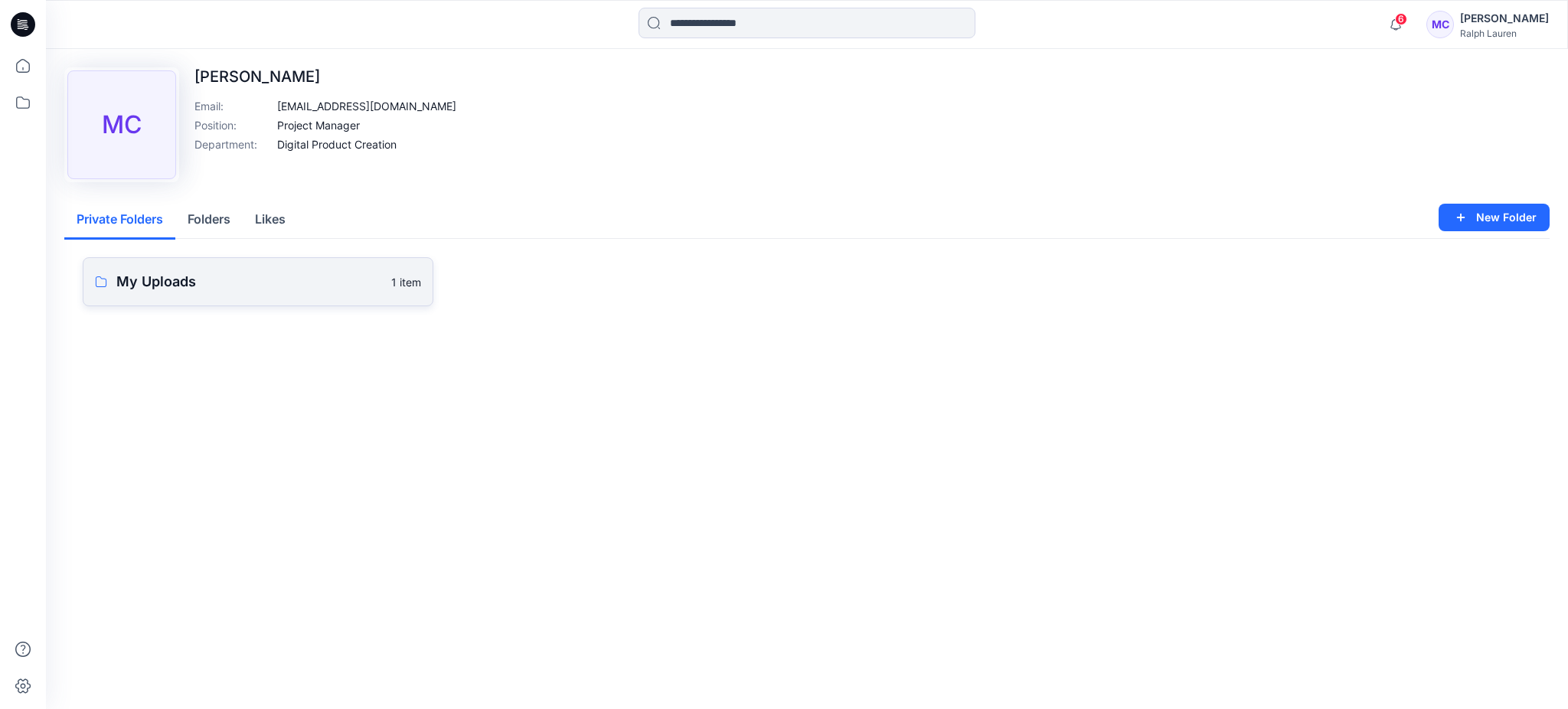
click at [192, 276] on p "My Uploads" at bounding box center [249, 281] width 266 height 21
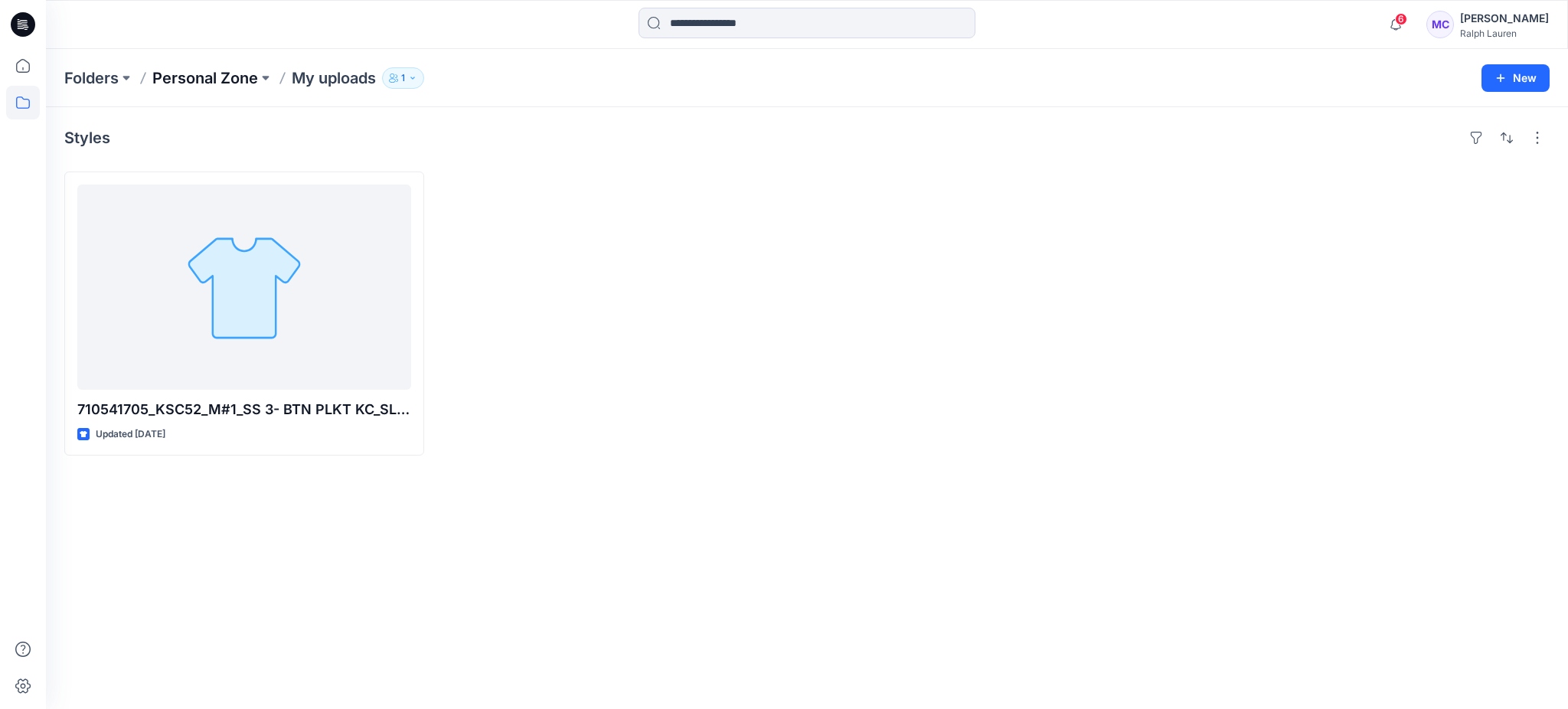
click at [213, 82] on p "Personal Zone" at bounding box center [206, 78] width 106 height 21
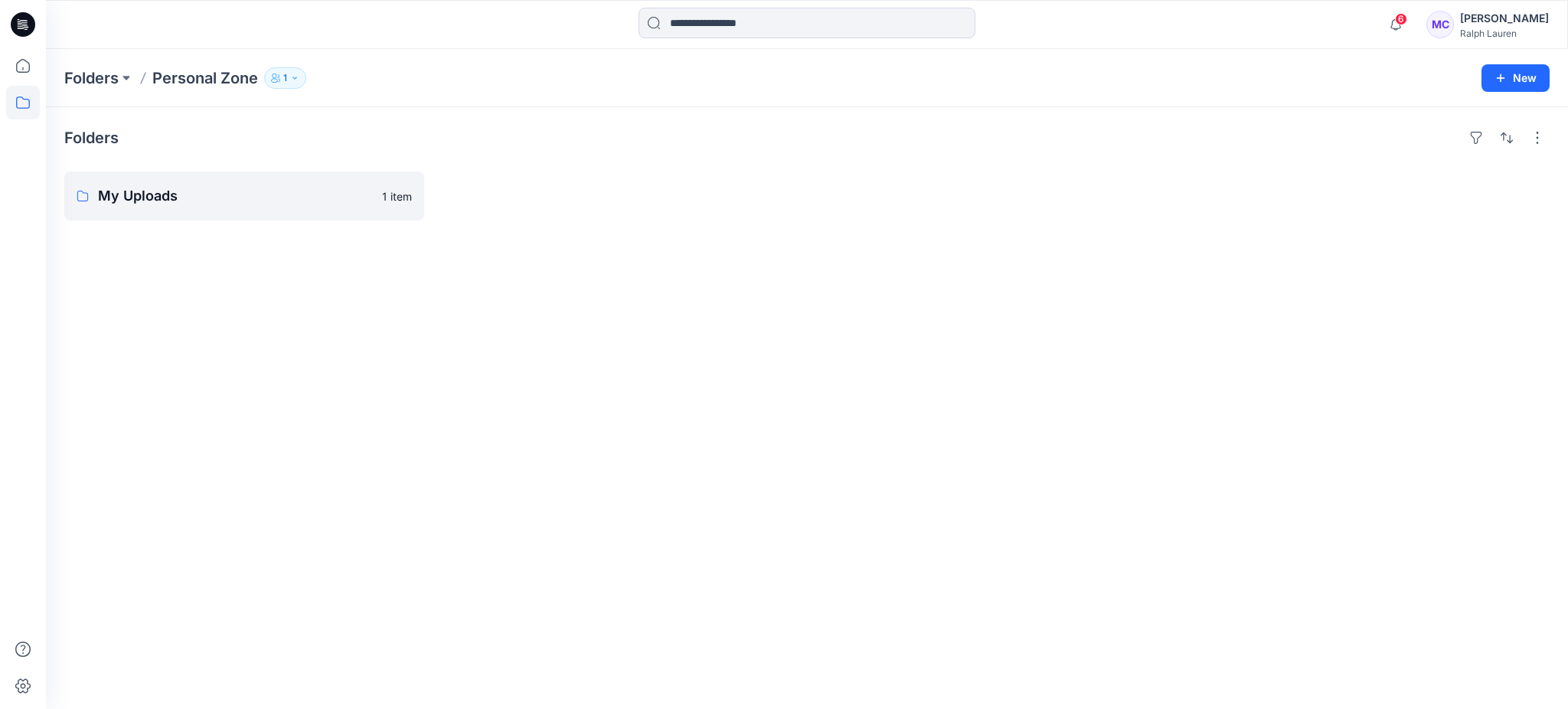
click at [83, 69] on p "Folders" at bounding box center [90, 78] width 54 height 21
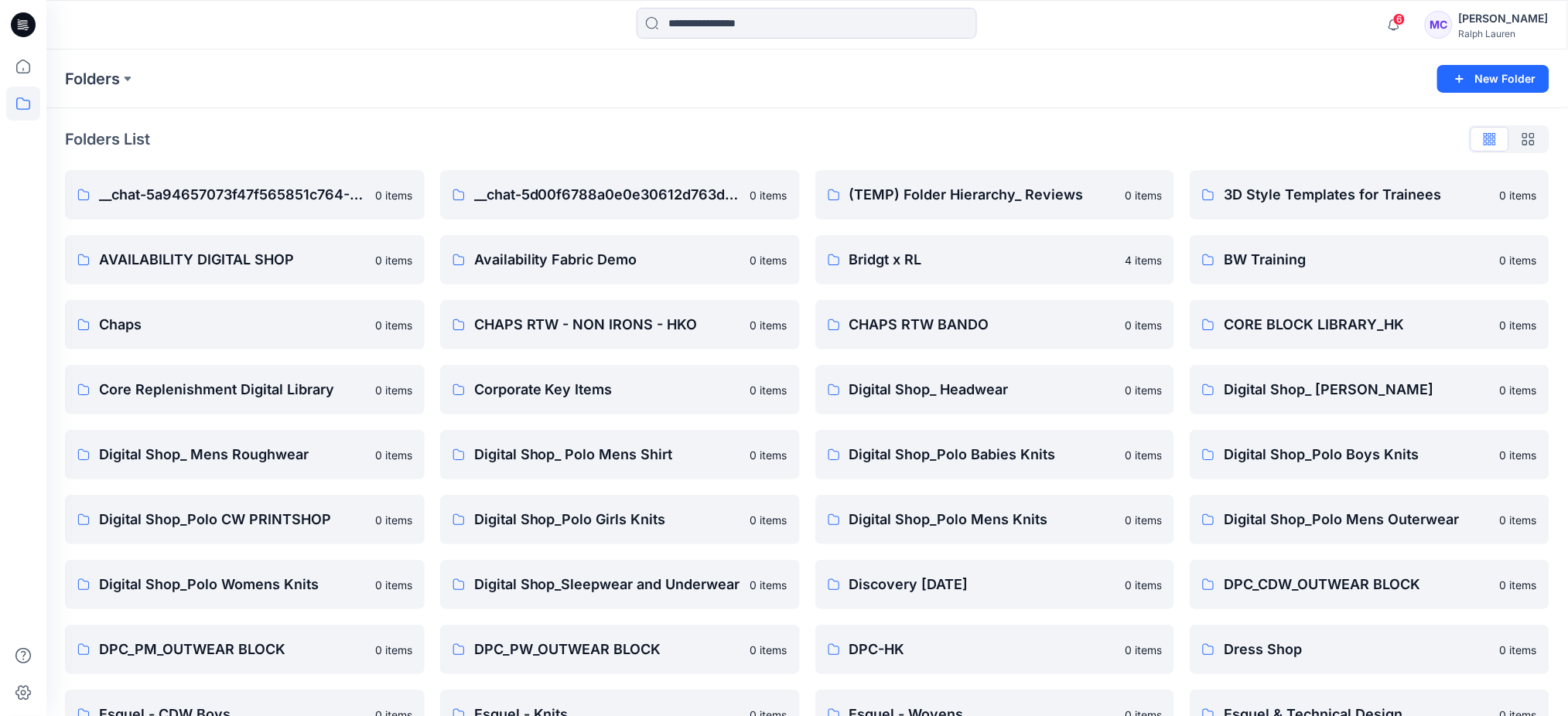
click at [1453, 23] on div "MC" at bounding box center [1439, 25] width 28 height 28
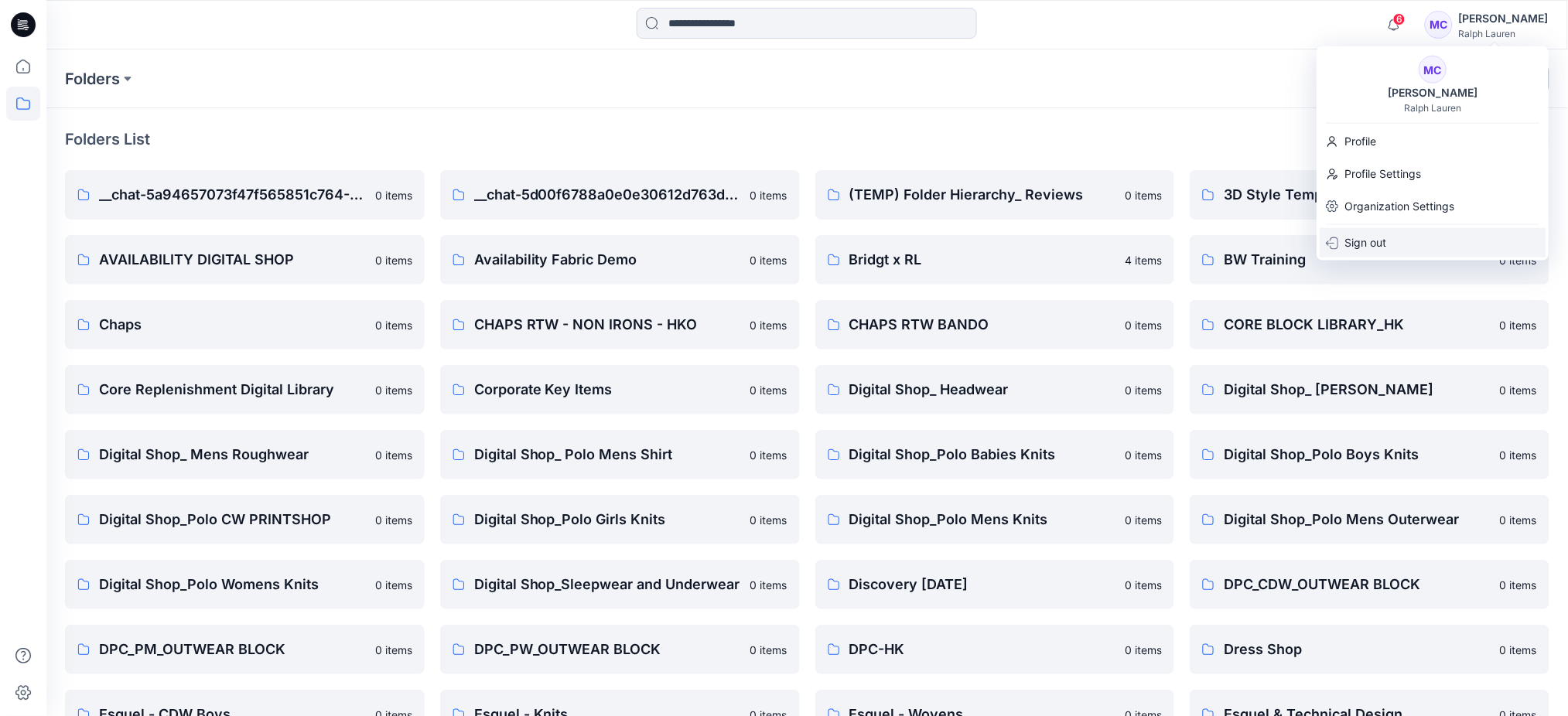
click at [1345, 239] on p "Sign out" at bounding box center [1364, 243] width 42 height 30
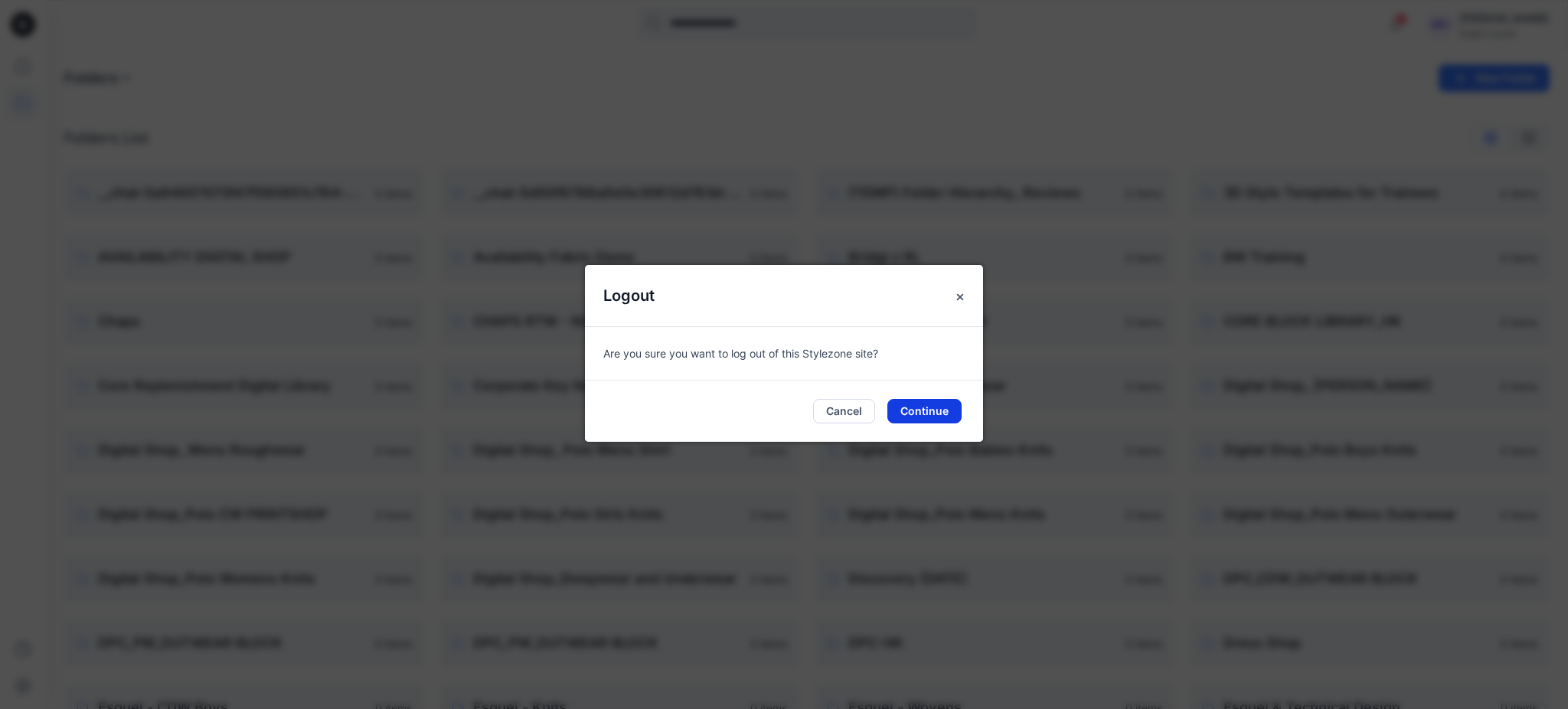
click at [931, 412] on button "Continue" at bounding box center [924, 411] width 74 height 25
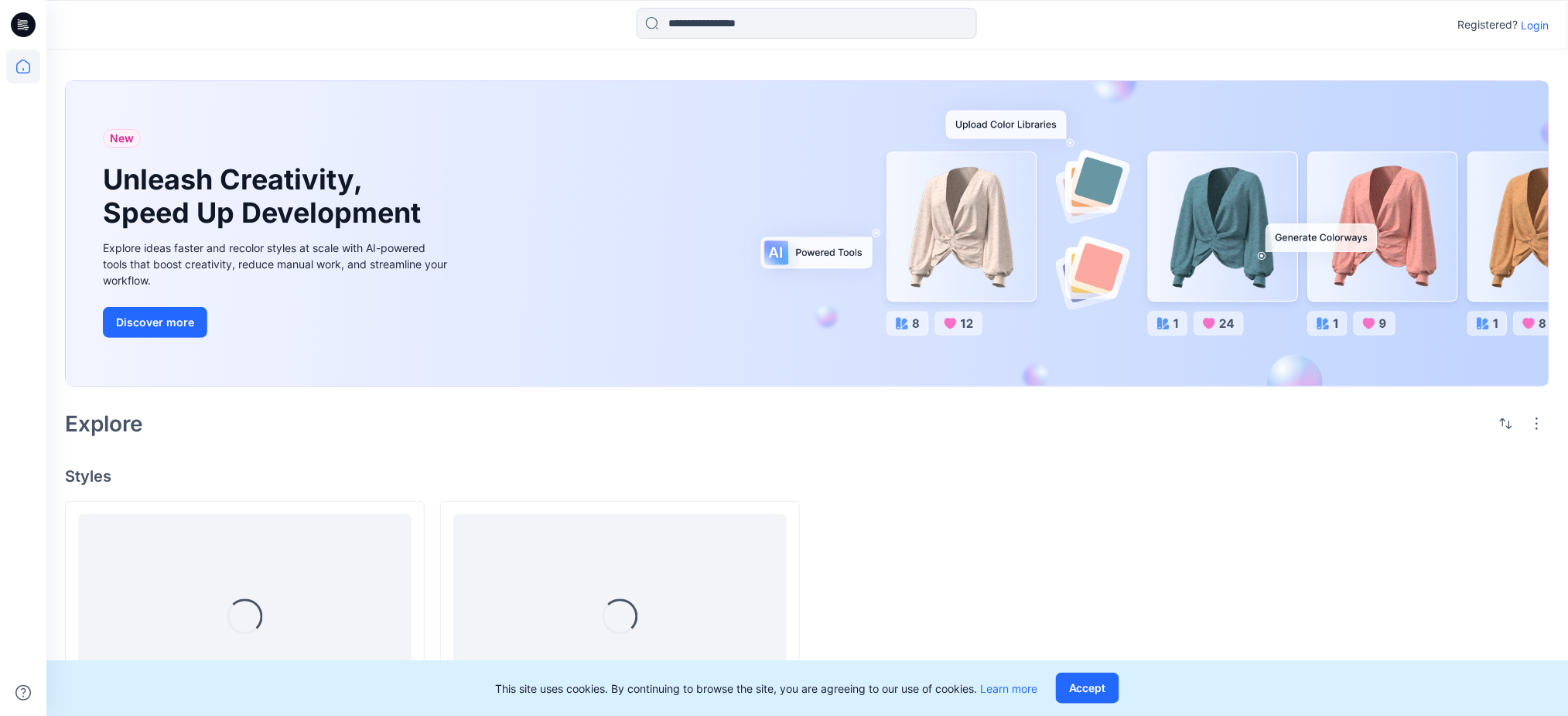
click at [1538, 29] on p "Login" at bounding box center [1535, 25] width 28 height 17
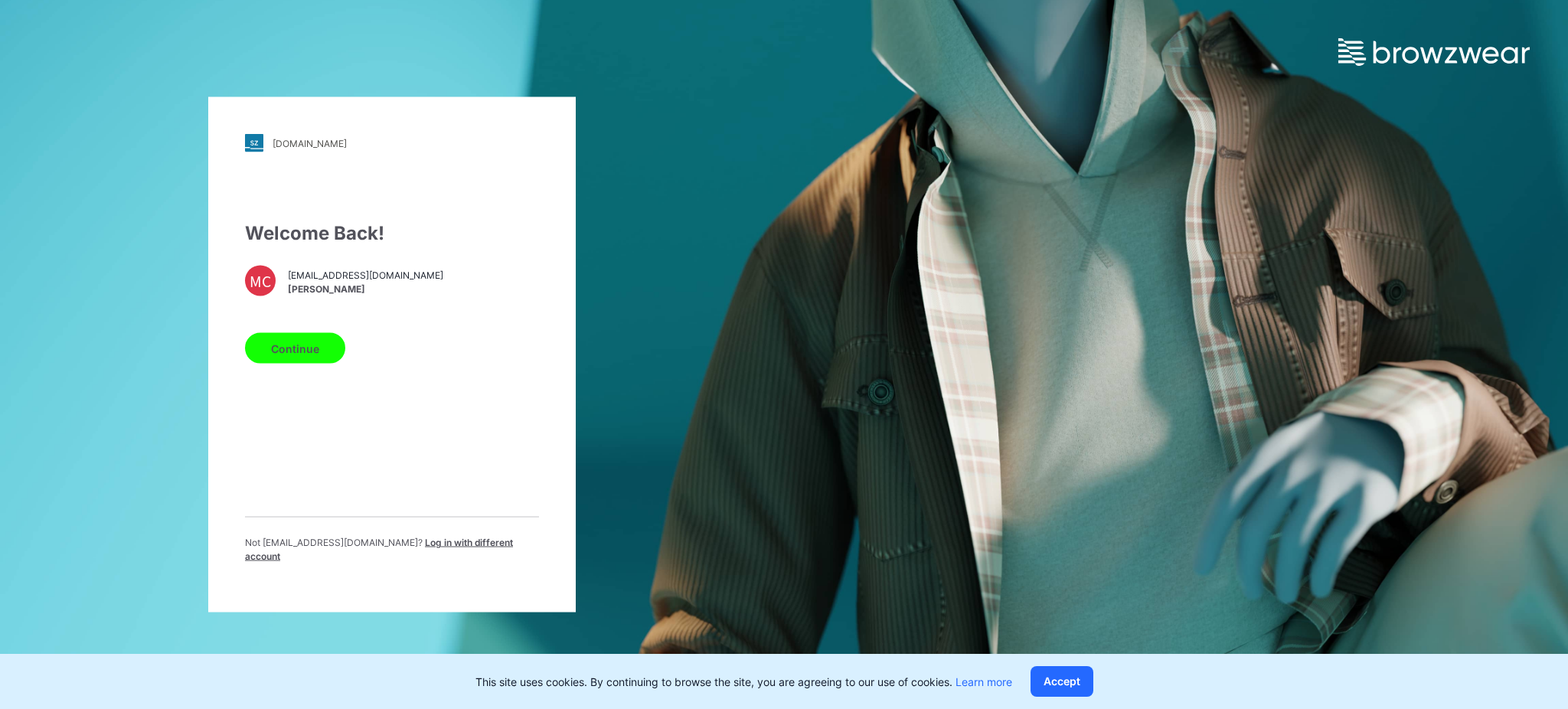
click at [282, 352] on button "Continue" at bounding box center [295, 349] width 101 height 31
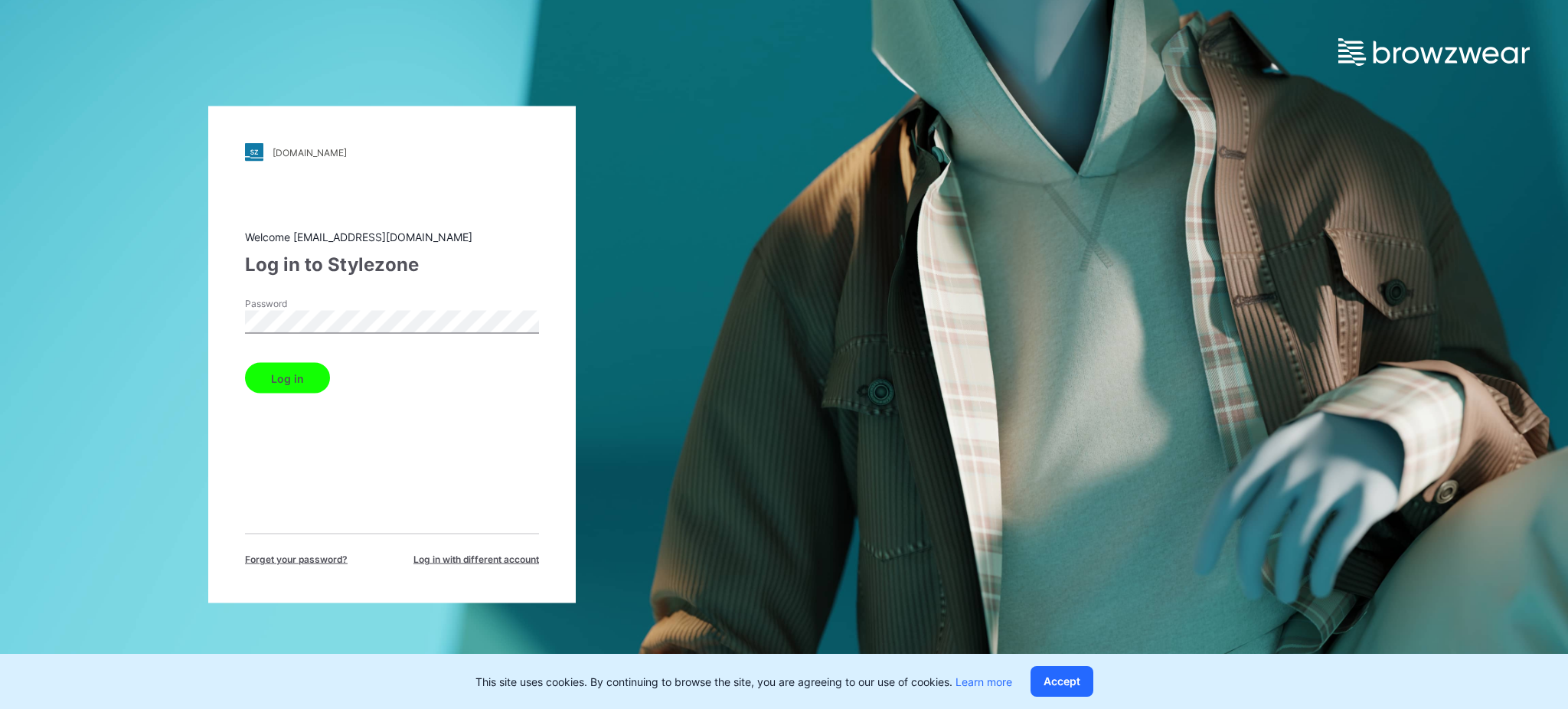
click at [290, 384] on button "Log in" at bounding box center [287, 378] width 85 height 31
